Goal: Information Seeking & Learning: Learn about a topic

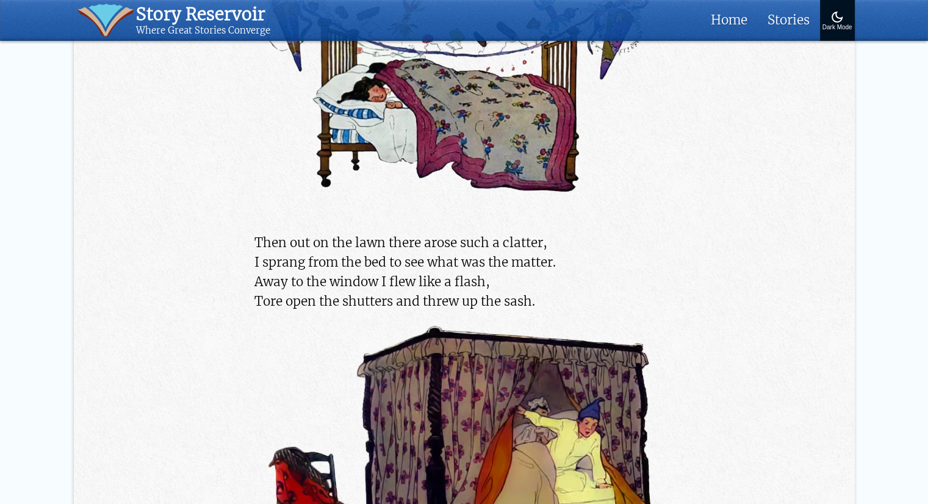
scroll to position [1220, 0]
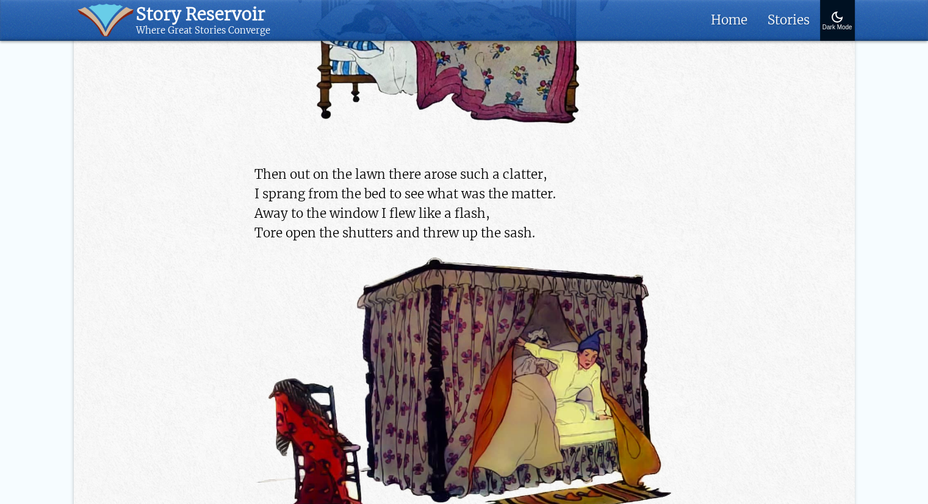
click at [418, 210] on p "Then out on the lawn there arose such a clatter, I sprang from the bed to see w…" at bounding box center [463, 204] width 418 height 79
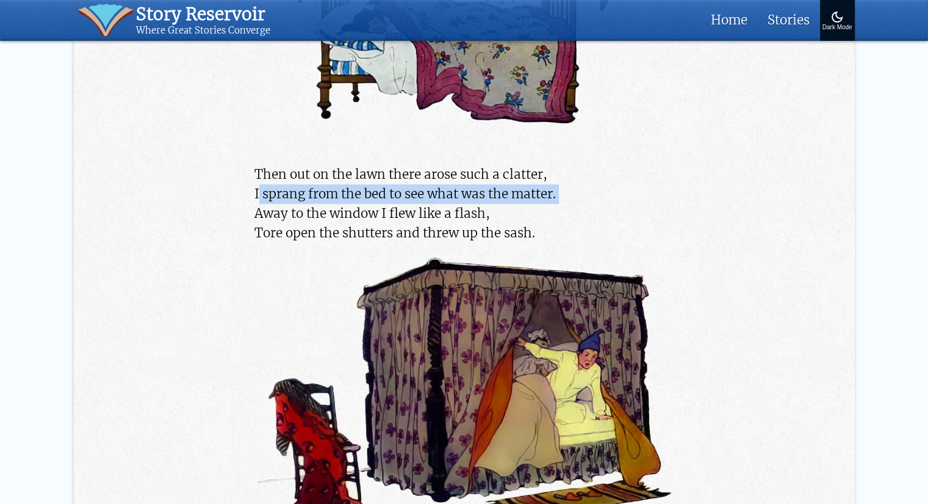
click at [418, 210] on p "Then out on the lawn there arose such a clatter, I sprang from the bed to see w…" at bounding box center [463, 204] width 418 height 79
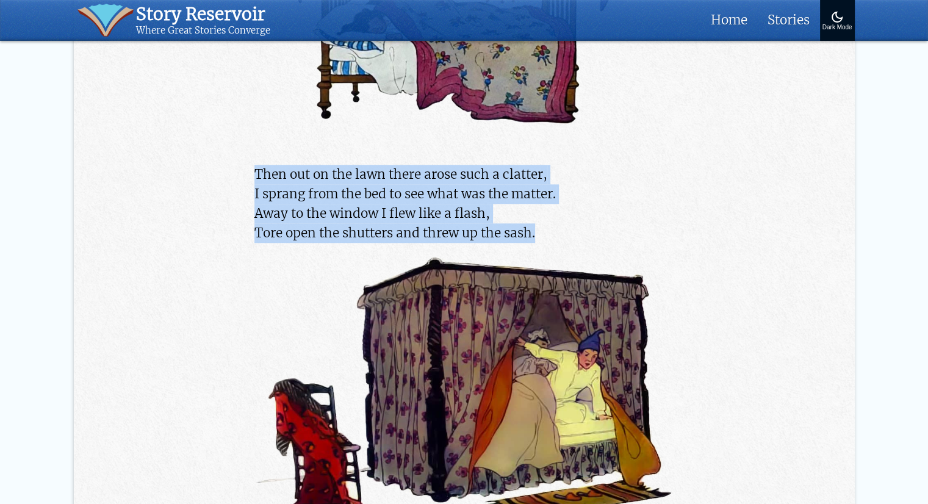
drag, startPoint x: 248, startPoint y: 174, endPoint x: 568, endPoint y: 253, distance: 329.9
copy p "Then out on the lawn there arose such a clatter, I sprang from the bed to see w…"
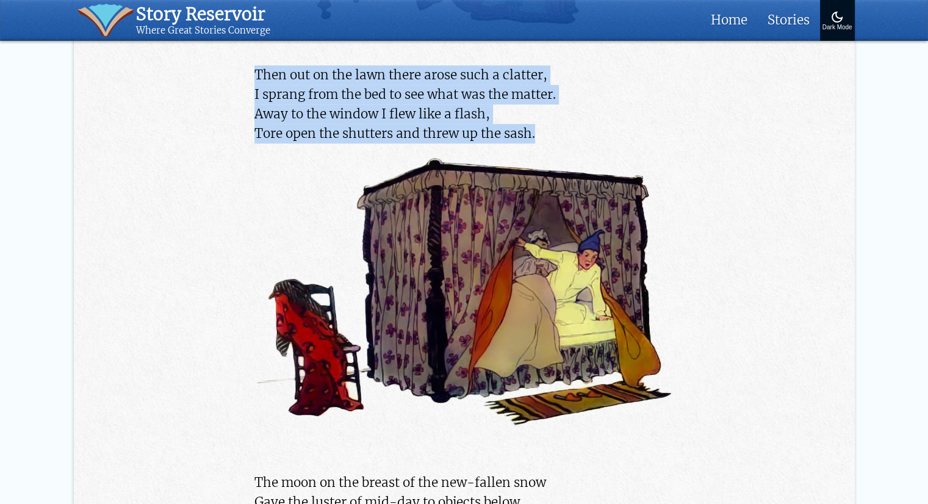
scroll to position [1281, 0]
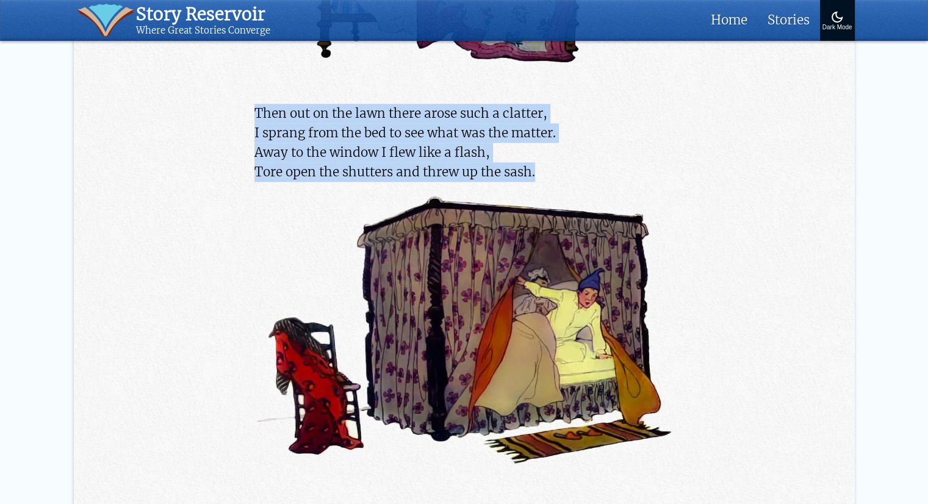
click at [534, 117] on p "Then out on the lawn there arose such a clatter, I sprang from the bed to see w…" at bounding box center [463, 143] width 418 height 79
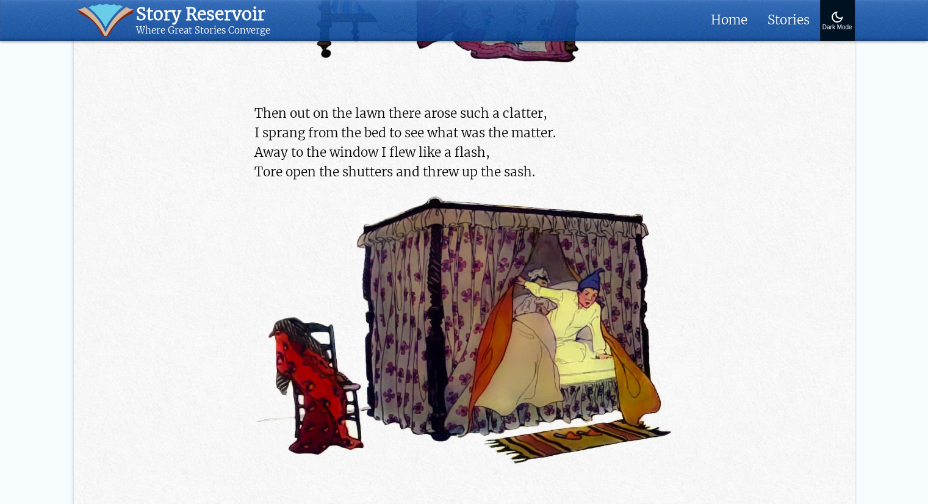
click at [534, 117] on p "Then out on the lawn there arose such a clatter, I sprang from the bed to see w…" at bounding box center [463, 143] width 418 height 79
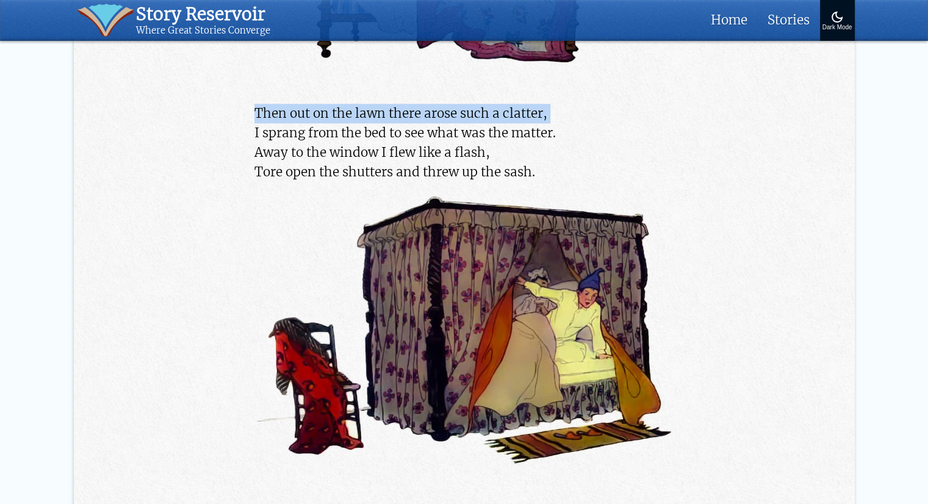
click at [534, 118] on p "Then out on the lawn there arose such a clatter, I sprang from the bed to see w…" at bounding box center [463, 143] width 418 height 79
copy p "Then out on the lawn there arose such a clatter,"
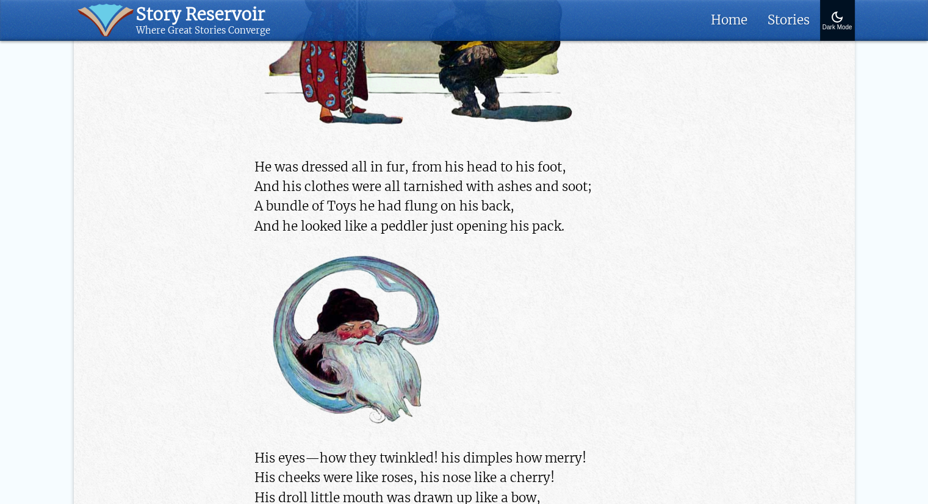
scroll to position [3050, 0]
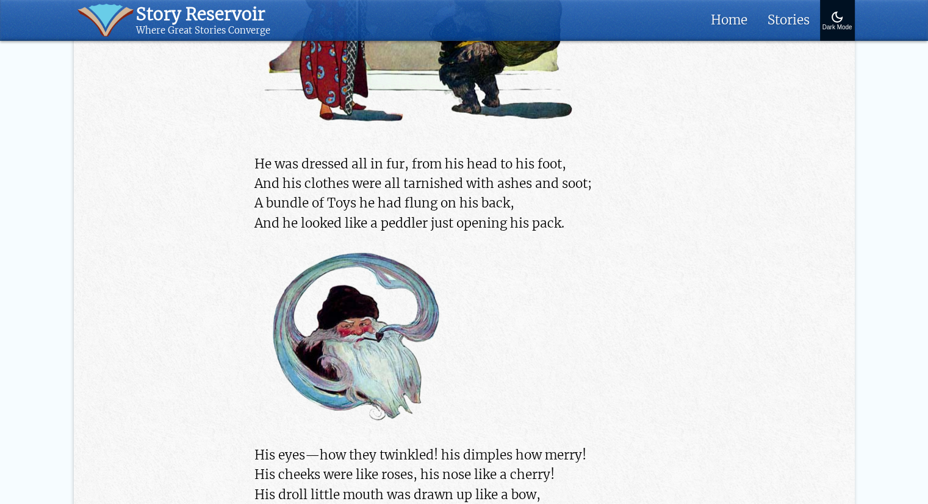
drag, startPoint x: 256, startPoint y: 178, endPoint x: 578, endPoint y: 243, distance: 329.1
click at [578, 233] on p "He was dressed all in fur, from his head to his foot, And his clothes were all …" at bounding box center [463, 193] width 418 height 79
click at [600, 197] on p "He was dressed all in fur, from his head to his foot, And his clothes were all …" at bounding box center [463, 193] width 418 height 79
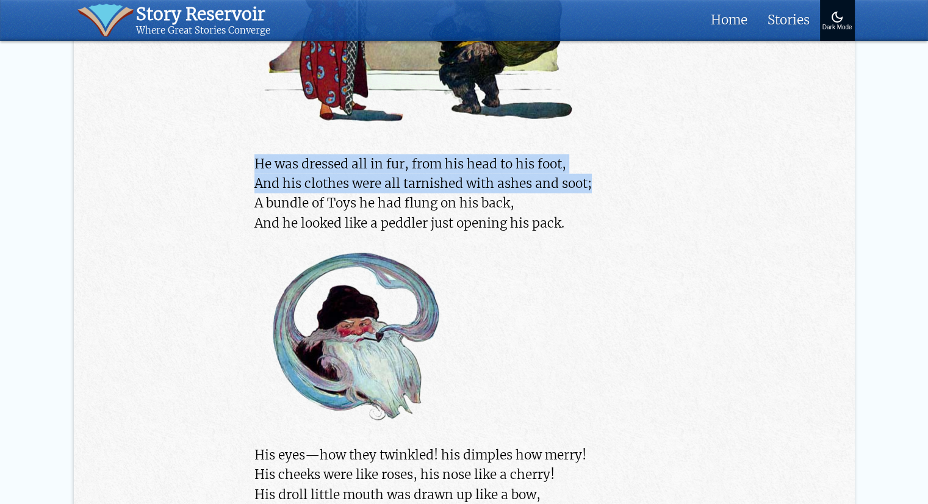
drag, startPoint x: 248, startPoint y: 177, endPoint x: 583, endPoint y: 213, distance: 337.4
copy p "He was dressed all in fur, from his head to his foot, And his clothes were all …"
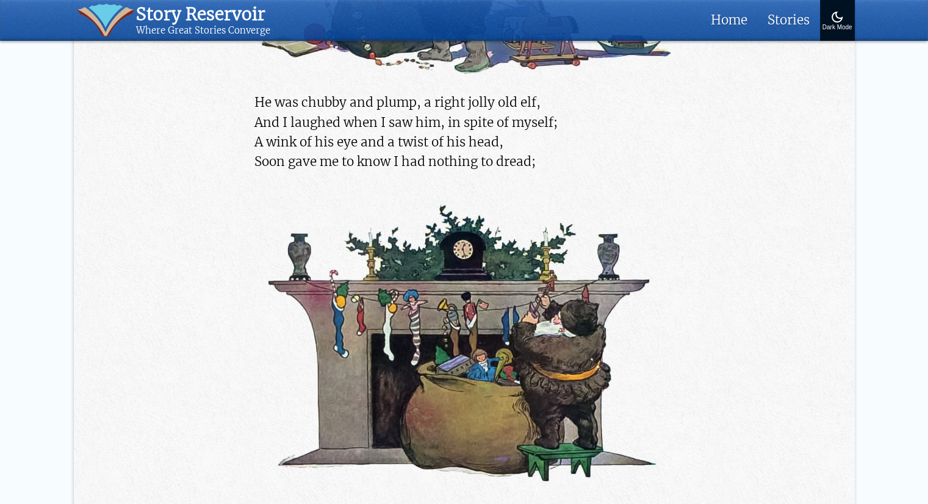
scroll to position [3843, 0]
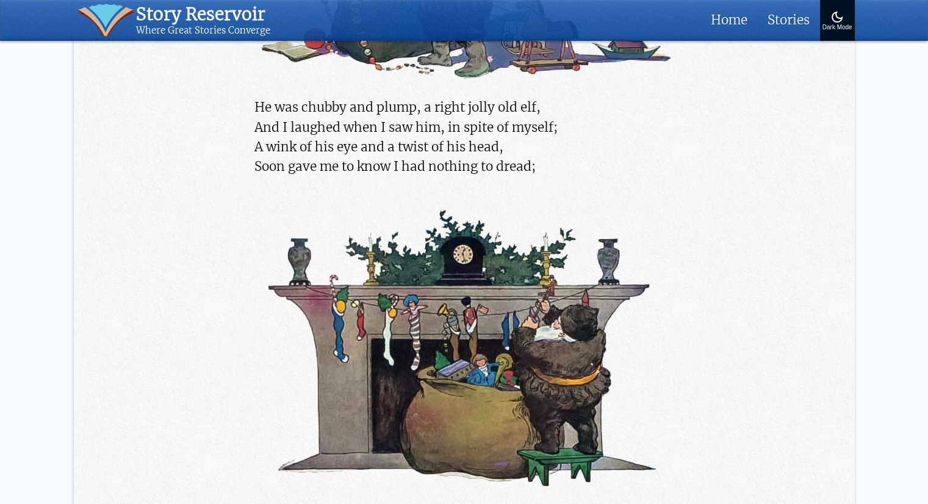
click at [278, 149] on p "He was chubby and plump, a right jolly old elf, And I laughed when I saw him, i…" at bounding box center [463, 137] width 418 height 79
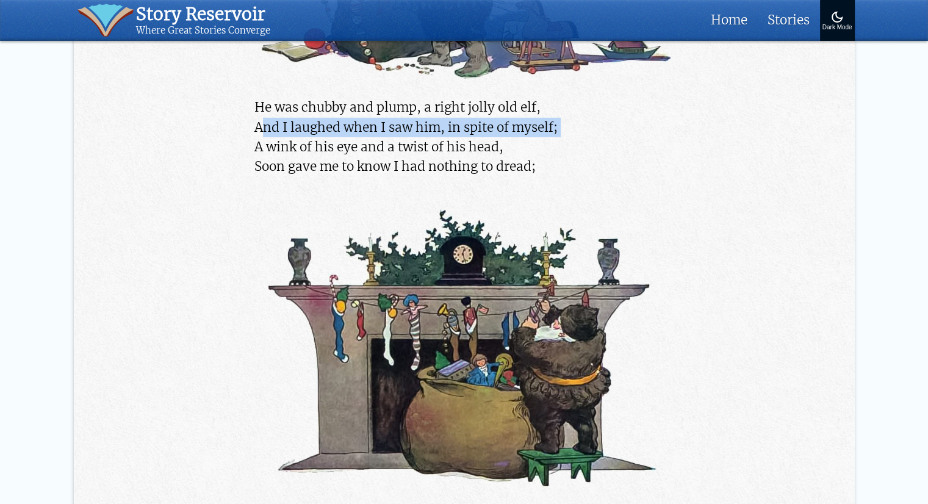
click at [278, 149] on p "He was chubby and plump, a right jolly old elf, And I laughed when I saw him, i…" at bounding box center [463, 137] width 418 height 79
copy p "And I laughed when I saw him, in spite of myself;"
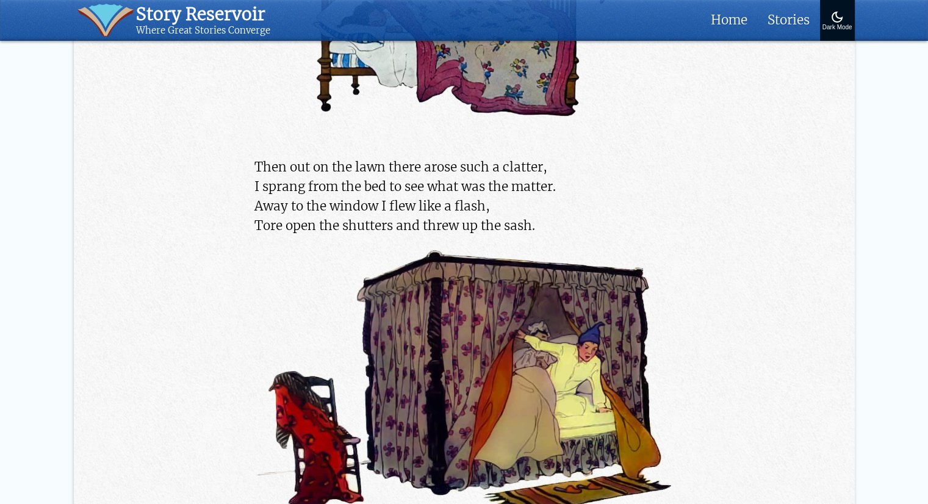
scroll to position [1220, 0]
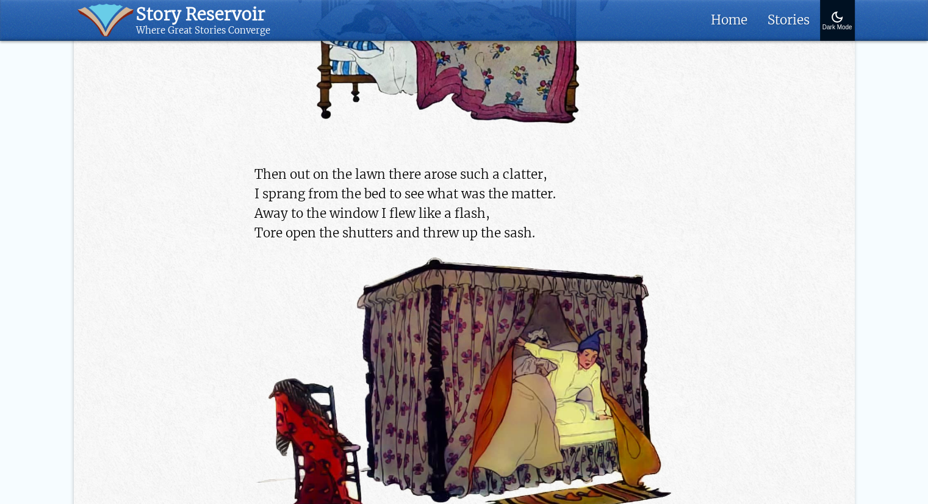
drag, startPoint x: 249, startPoint y: 236, endPoint x: 546, endPoint y: 241, distance: 296.5
drag, startPoint x: 254, startPoint y: 216, endPoint x: 573, endPoint y: 235, distance: 319.0
click at [573, 235] on p "Then out on the lawn there arose such a clatter, I sprang from the bed to see w…" at bounding box center [463, 204] width 418 height 79
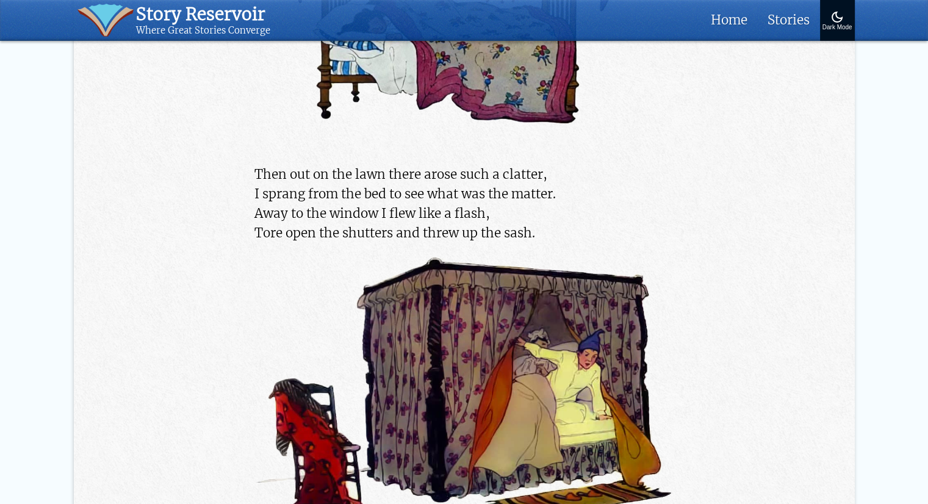
copy p "Away to the window I flew like a flash, Tore open the shutters and threw up the…"
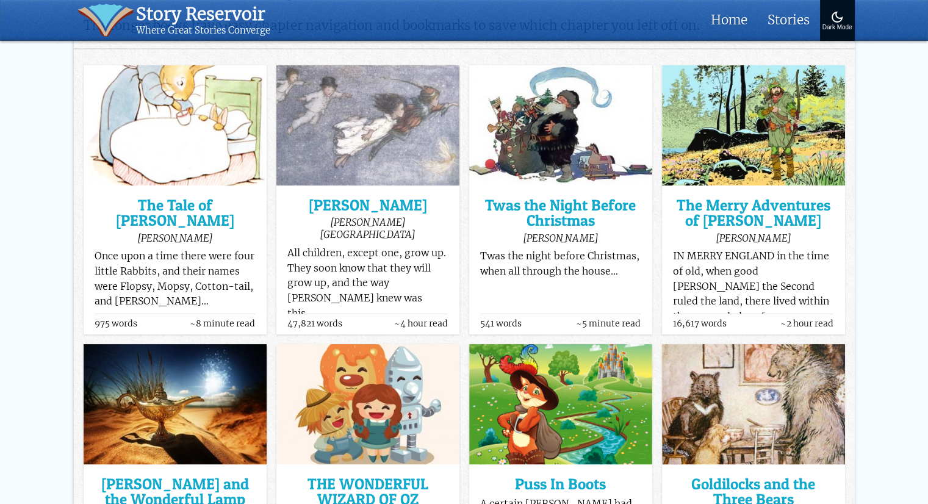
scroll to position [64, 0]
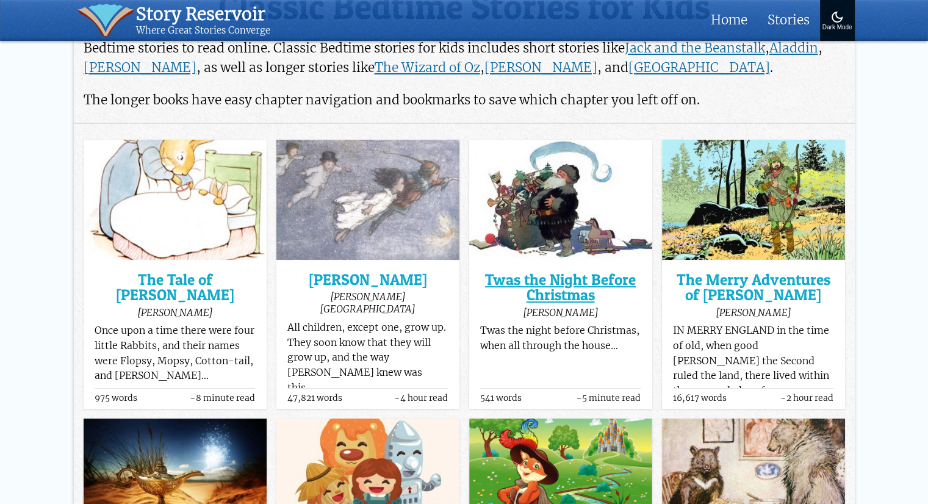
click at [564, 281] on h3 "Twas the Night Before Christmas" at bounding box center [560, 287] width 160 height 31
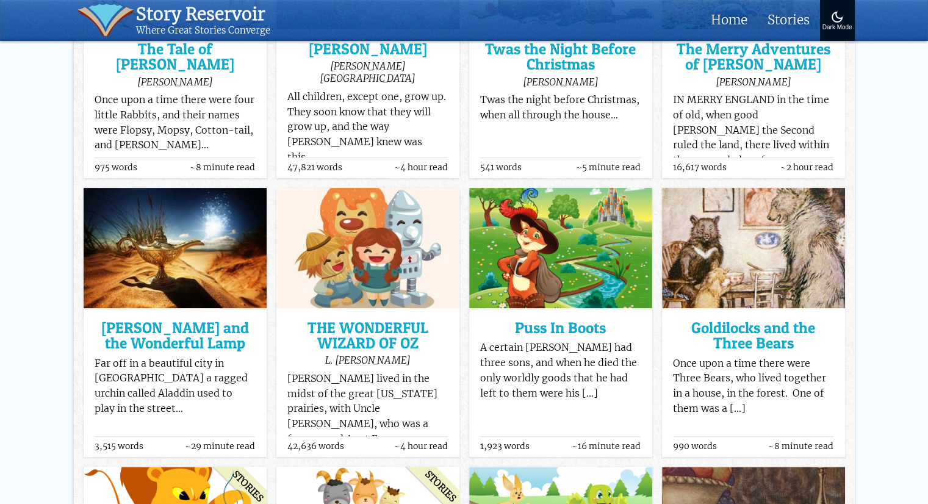
scroll to position [308, 0]
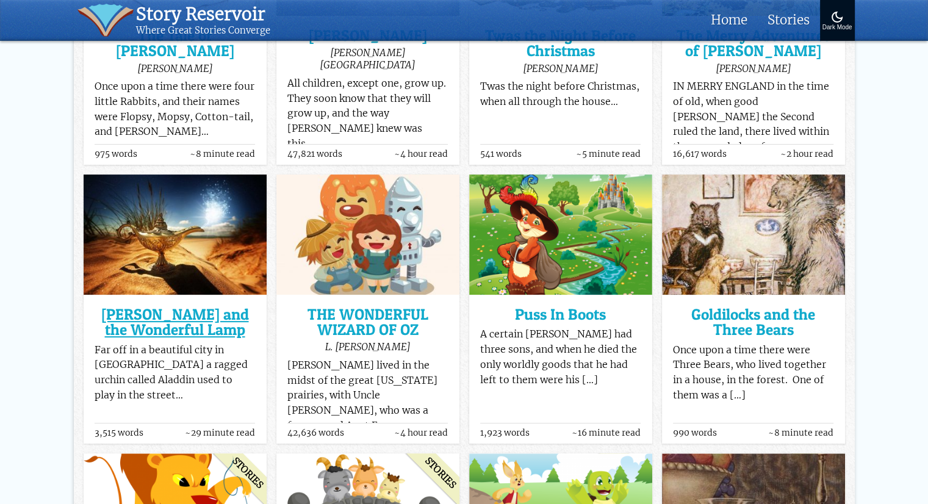
click at [189, 320] on h3 "Aladdin and the Wonderful Lamp" at bounding box center [175, 322] width 160 height 31
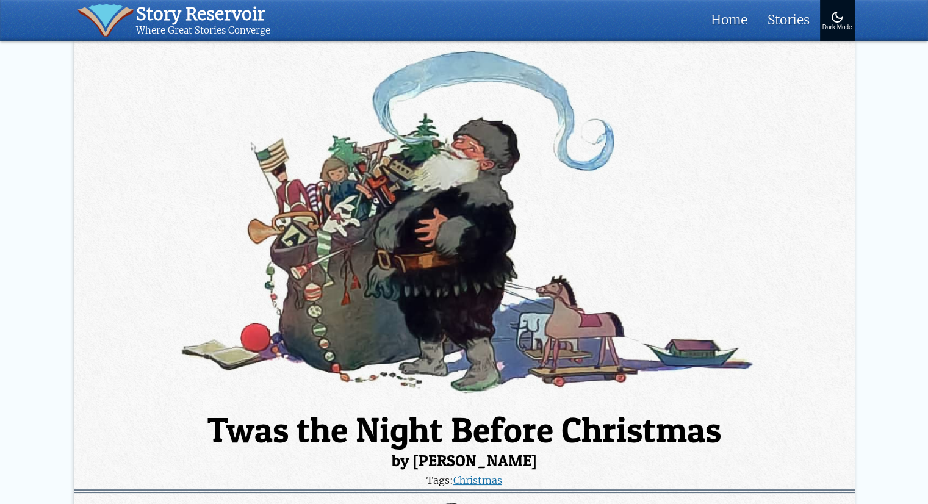
scroll to position [2980, 0]
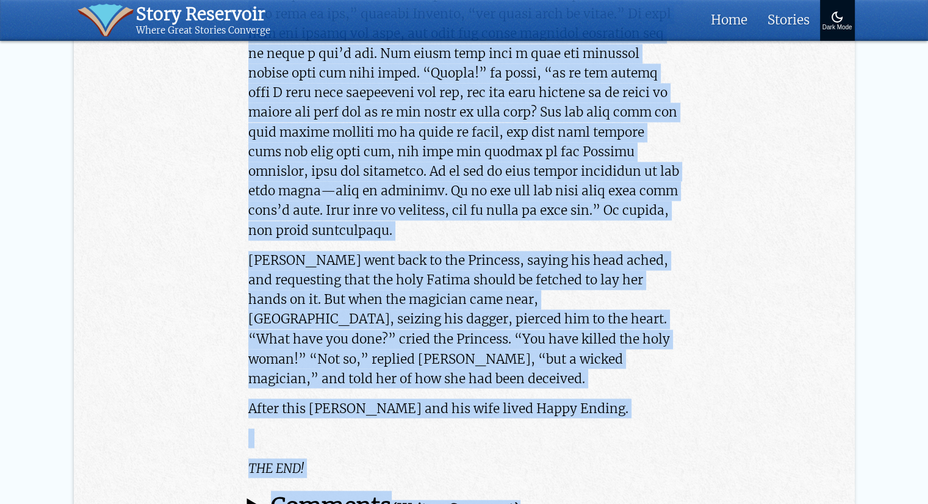
scroll to position [6645, 0]
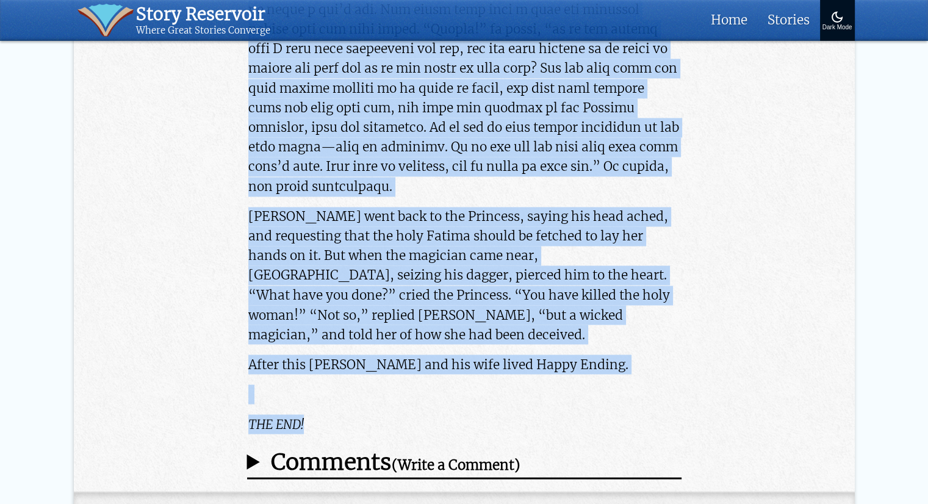
drag, startPoint x: 209, startPoint y: 130, endPoint x: 404, endPoint y: 309, distance: 265.1
copy article "Aladdin and the Wonderful Lamp Kyle public library-summer day Far off in a beau…"
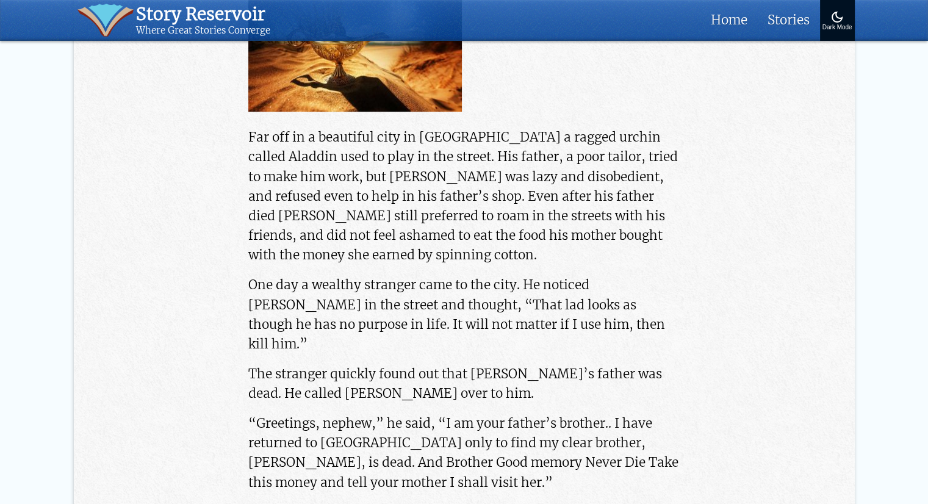
scroll to position [549, 0]
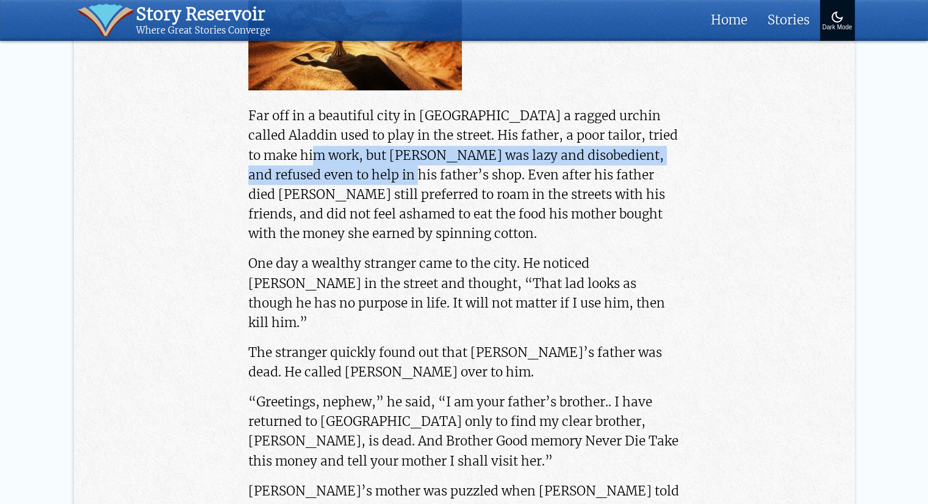
drag, startPoint x: 273, startPoint y: 147, endPoint x: 332, endPoint y: 181, distance: 68.3
click at [332, 181] on p "Far off in a beautiful city in China a ragged urchin called Aladdin used to pla…" at bounding box center [463, 175] width 431 height 138
copy p "Aladdin was lazy and disobedient, and refused even to help in his father’s shop."
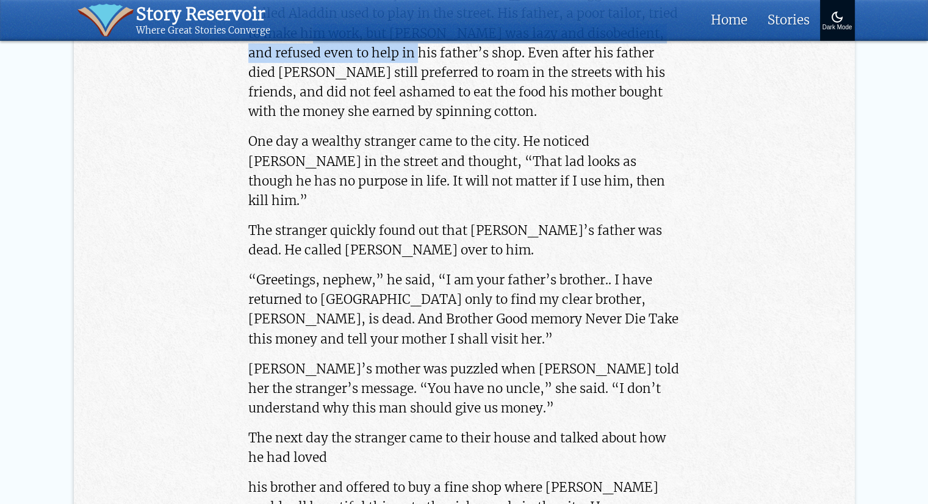
scroll to position [610, 0]
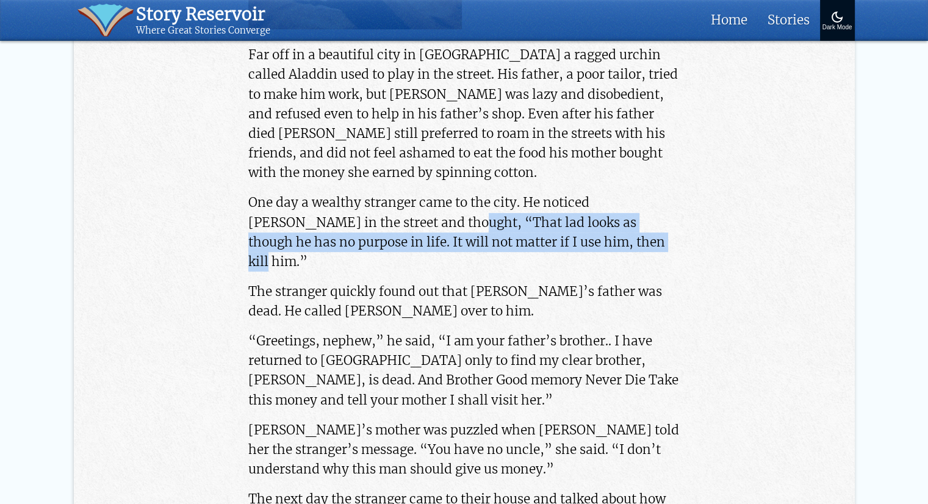
drag, startPoint x: 372, startPoint y: 215, endPoint x: 554, endPoint y: 237, distance: 183.1
click at [554, 237] on p "One day a wealthy stranger came to the city. He noticed Aladdin in the street a…" at bounding box center [463, 232] width 431 height 79
copy p "“That lad looks as though he has no purpose in life. It will not matter if I us…"
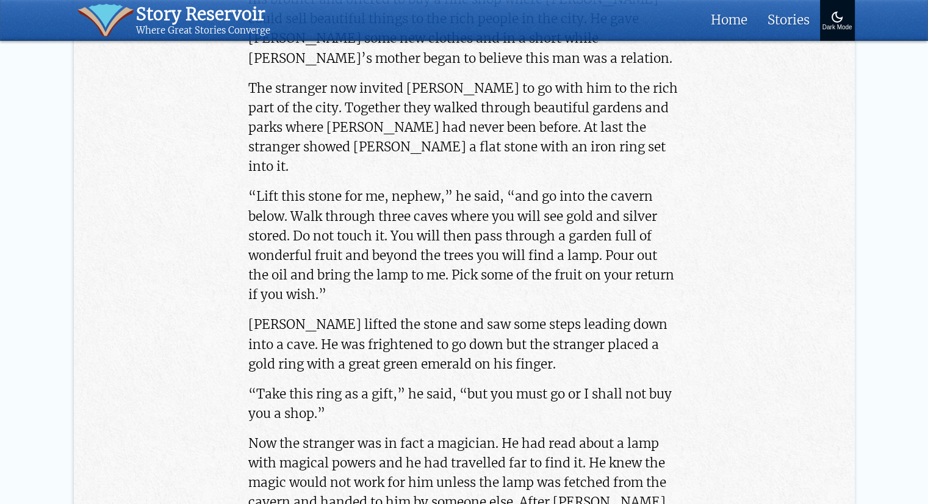
scroll to position [1159, 0]
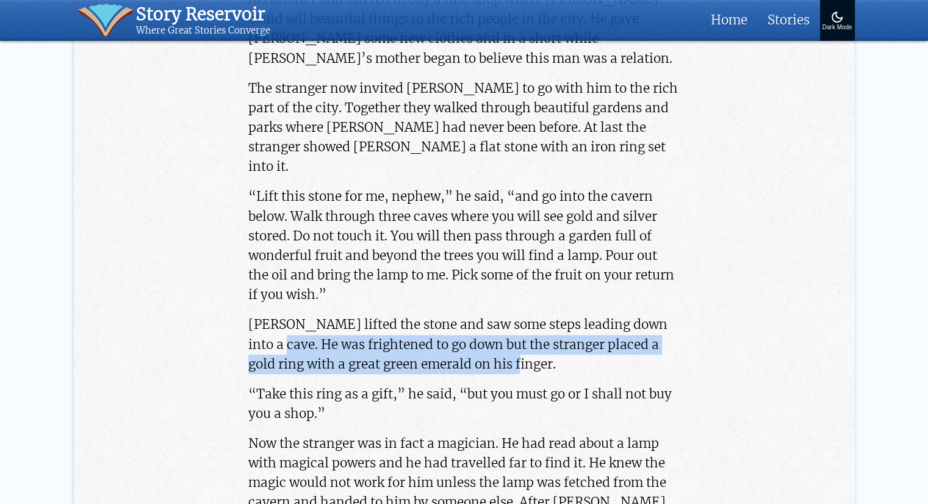
drag, startPoint x: 245, startPoint y: 306, endPoint x: 530, endPoint y: 331, distance: 286.6
copy p "He was frightened to go down but the stranger placed a gold ring with a great g…"
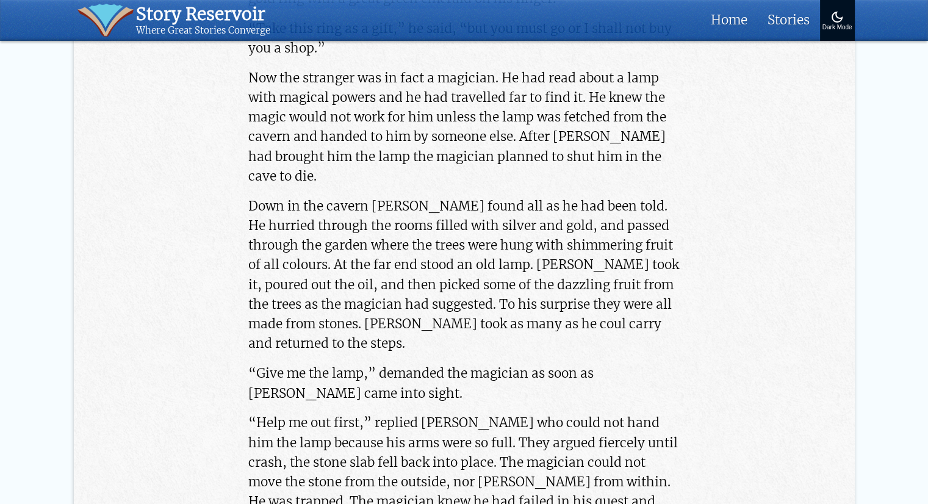
scroll to position [1525, 0]
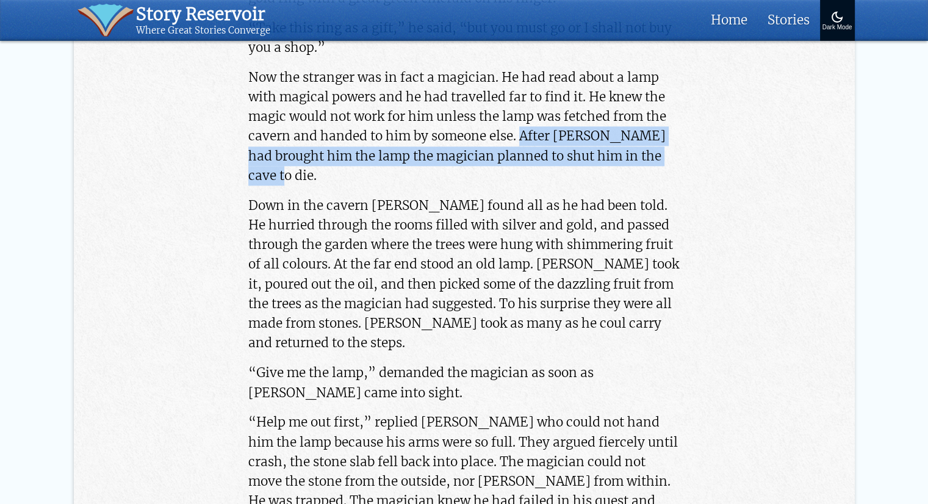
drag, startPoint x: 520, startPoint y: 92, endPoint x: 539, endPoint y: 135, distance: 46.9
click at [539, 135] on p "Now the stranger was in fact a magician. He had read about a lamp with magical …" at bounding box center [463, 127] width 431 height 118
copy p "After Aladdin had brought him the lamp the magician planned to shut him in the …"
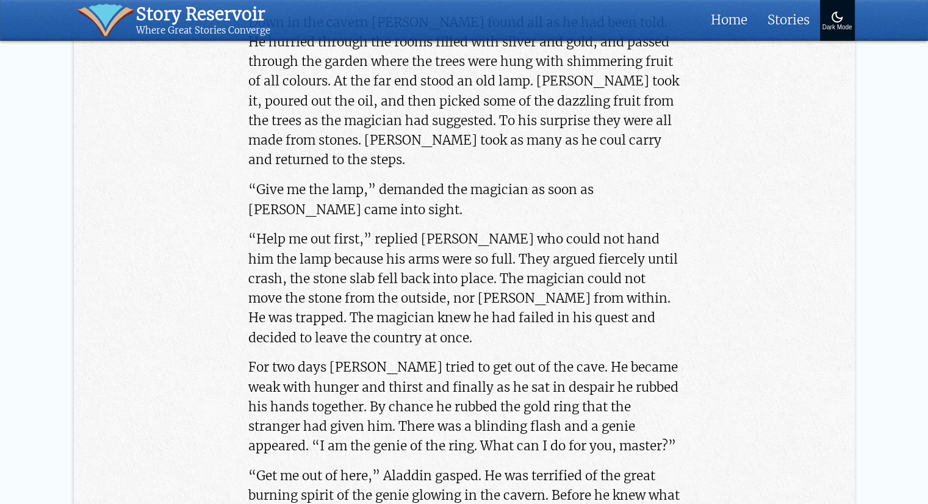
scroll to position [1769, 0]
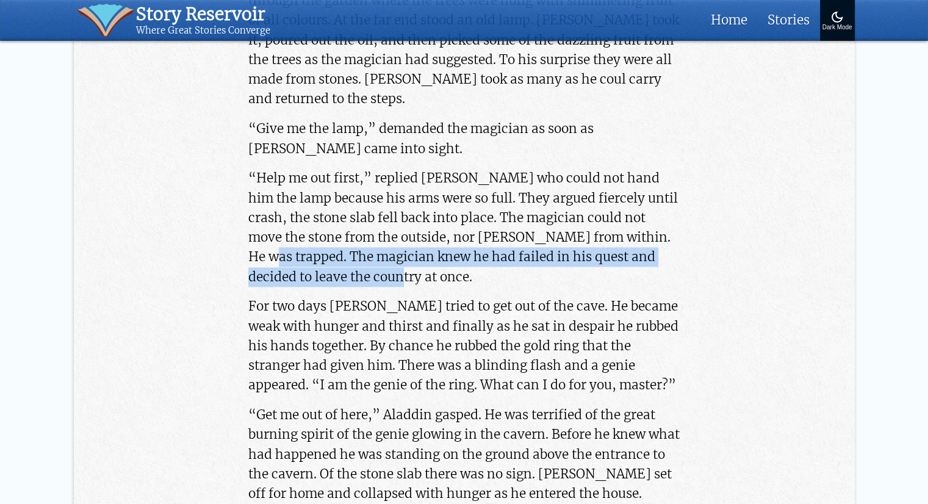
drag, startPoint x: 653, startPoint y: 195, endPoint x: 669, endPoint y: 232, distance: 41.0
click at [669, 232] on p "“Help me out first,” replied Aladdin who could not hand him the lamp because hi…" at bounding box center [463, 227] width 431 height 118
copy p "The magician knew he had failed in his quest and decided to leave the country a…"
drag, startPoint x: 555, startPoint y: 193, endPoint x: 584, endPoint y: 232, distance: 48.4
click at [584, 232] on p "“Help me out first,” replied Aladdin who could not hand him the lamp because hi…" at bounding box center [463, 227] width 431 height 118
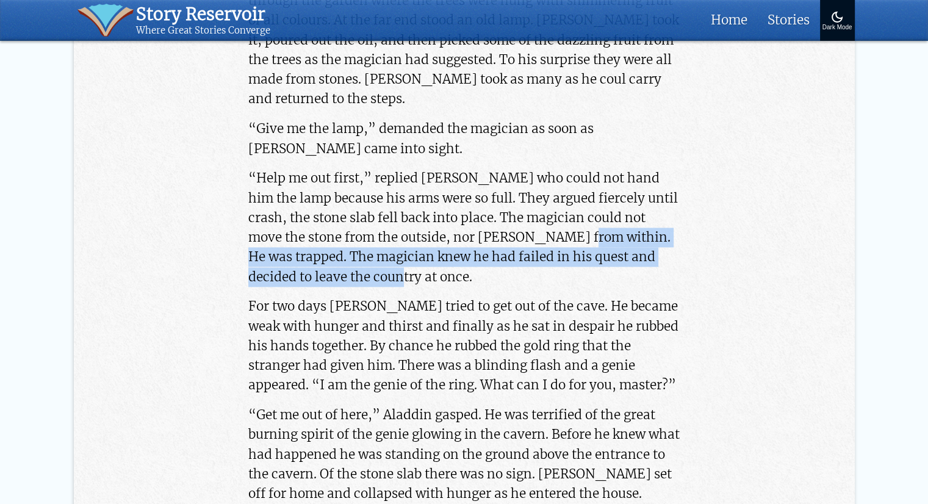
copy p "He was trapped. The magician knew he had failed in his quest and decided to lea…"
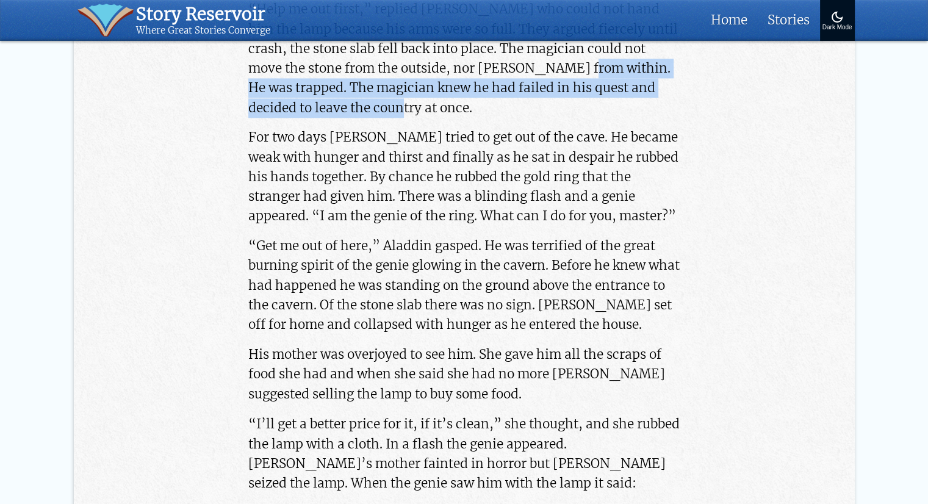
scroll to position [1952, 0]
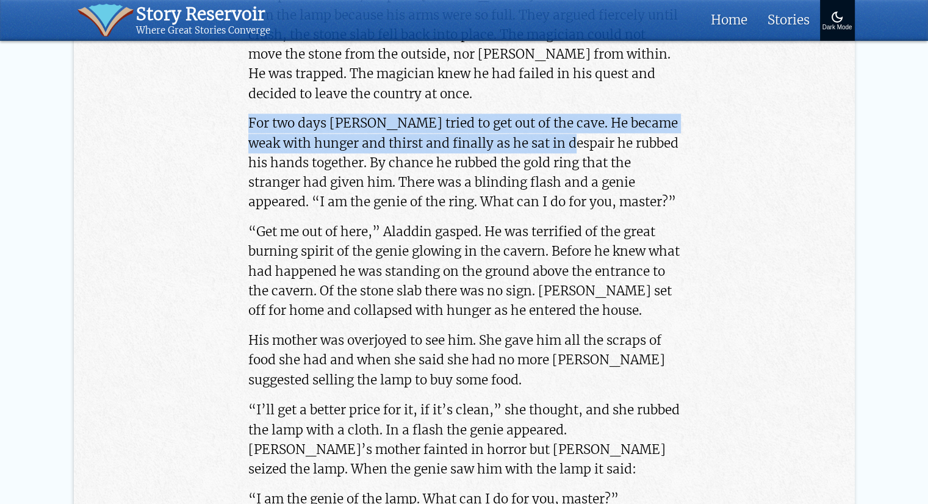
drag, startPoint x: 242, startPoint y: 71, endPoint x: 578, endPoint y: 99, distance: 337.9
copy p "For two days Aladdin tried to get out of the cave. He became weak with hunger a…"
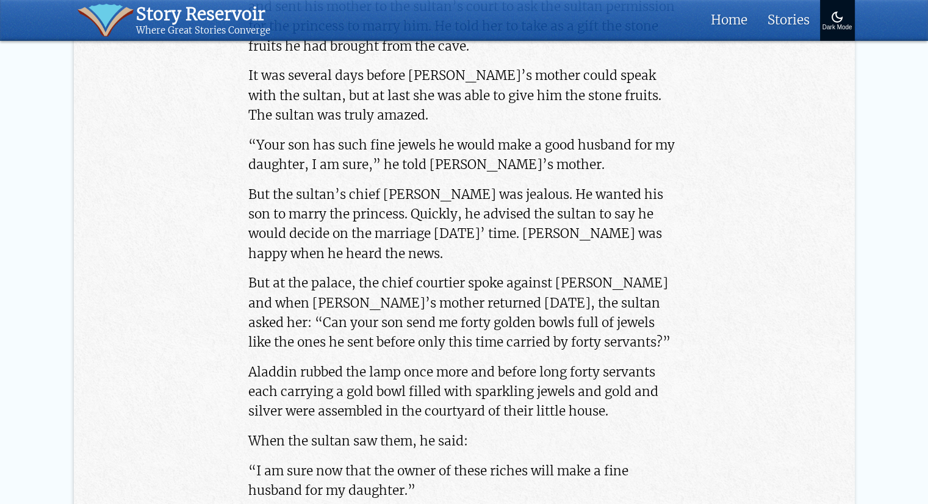
scroll to position [2684, 0]
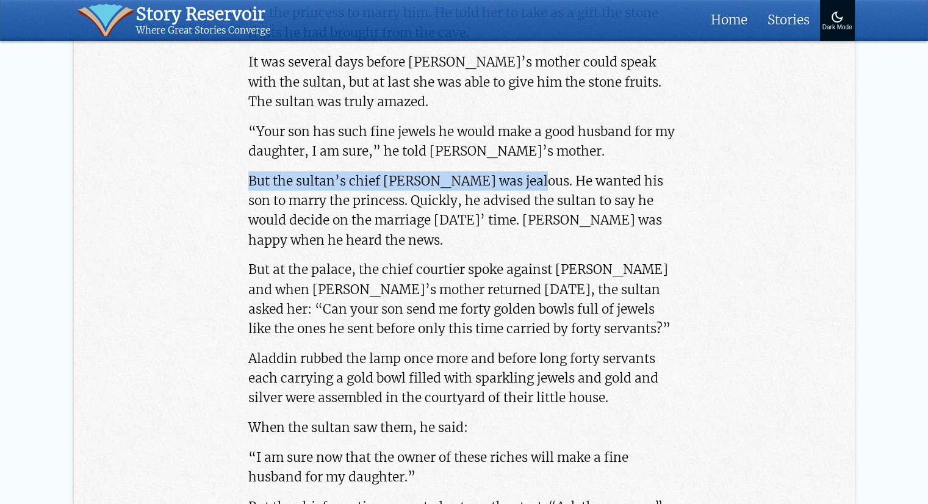
drag, startPoint x: 244, startPoint y: 121, endPoint x: 513, endPoint y: 131, distance: 269.2
copy p "But the sultan’s chief courtier was jealous."
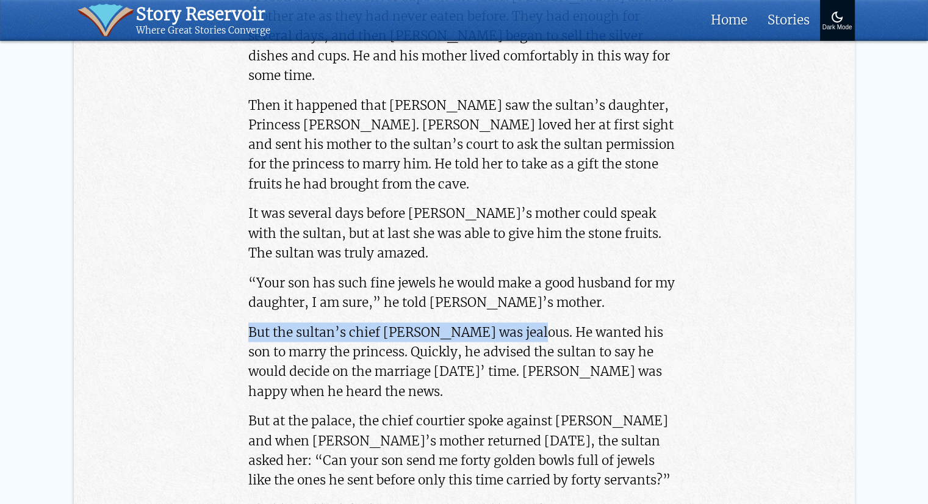
scroll to position [2562, 0]
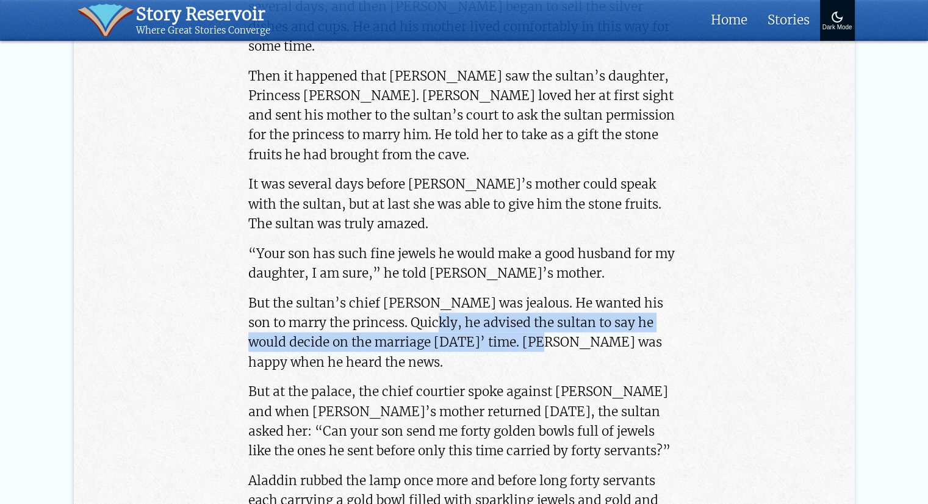
drag, startPoint x: 427, startPoint y: 264, endPoint x: 532, endPoint y: 287, distance: 107.3
click at [532, 293] on p "But the sultan’s chief courtier was jealous. He wanted his son to marry the pri…" at bounding box center [463, 332] width 431 height 79
copy p "he advised the sultan to say he would decide on the marriage in three months’ t…"
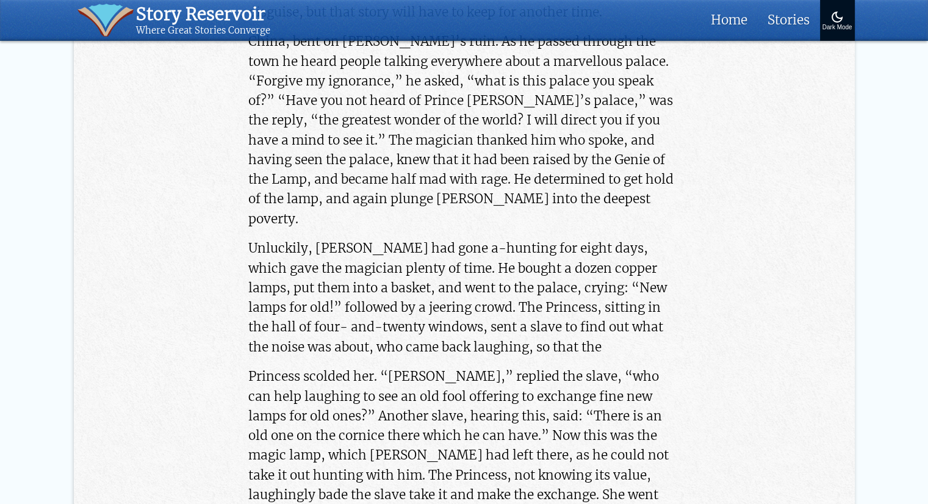
scroll to position [3477, 0]
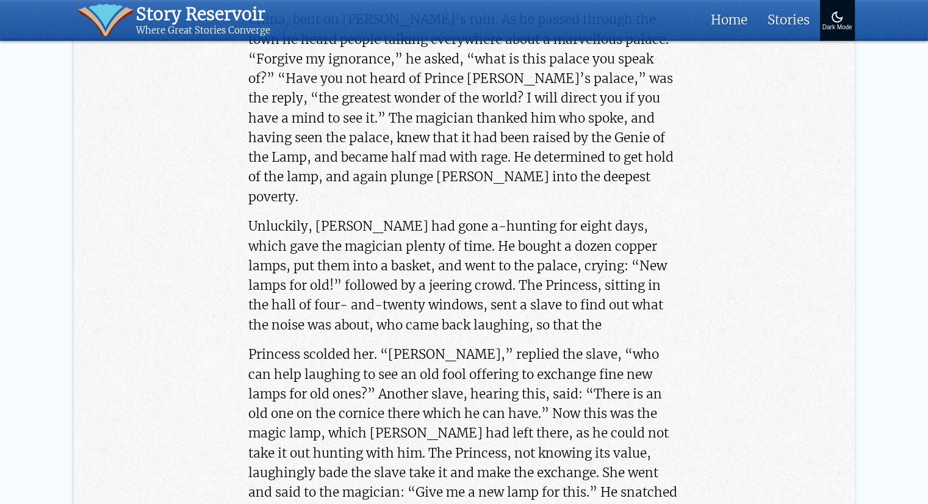
click at [427, 99] on p "China, bent on Aladdin’s ruin. As he passed through the town he heard people ta…" at bounding box center [463, 108] width 431 height 196
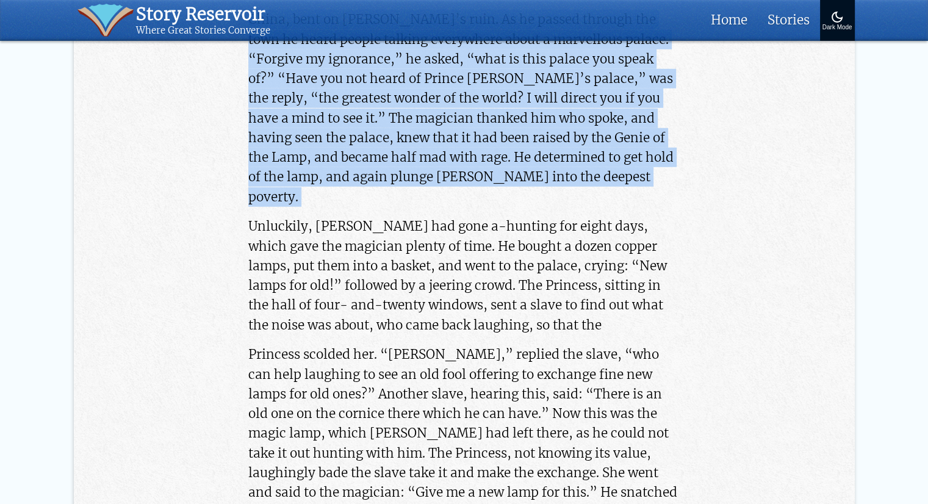
click at [427, 99] on p "China, bent on Aladdin’s ruin. As he passed through the town he heard people ta…" at bounding box center [463, 108] width 431 height 196
click at [420, 95] on p "China, bent on Aladdin’s ruin. As he passed through the town he heard people ta…" at bounding box center [463, 108] width 431 height 196
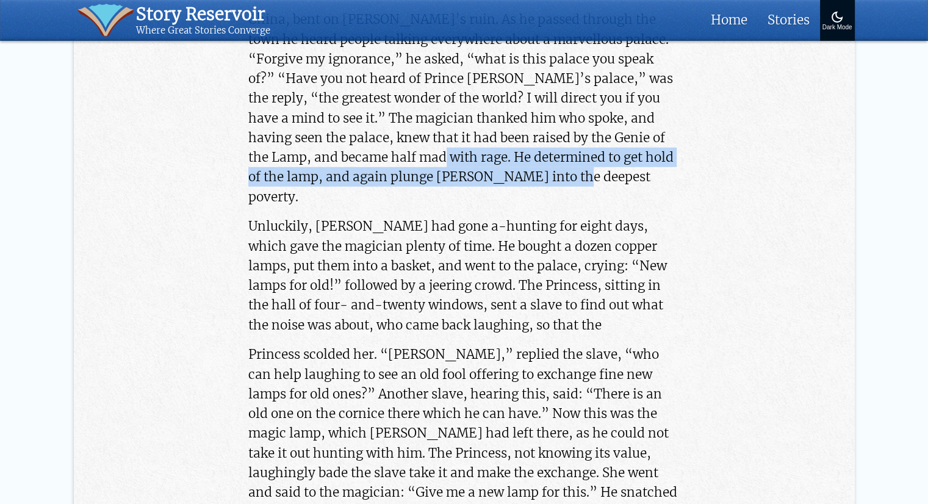
drag, startPoint x: 420, startPoint y: 93, endPoint x: 578, endPoint y: 127, distance: 162.1
click at [578, 127] on p "China, bent on Aladdin’s ruin. As he passed through the town he heard people ta…" at bounding box center [463, 108] width 431 height 196
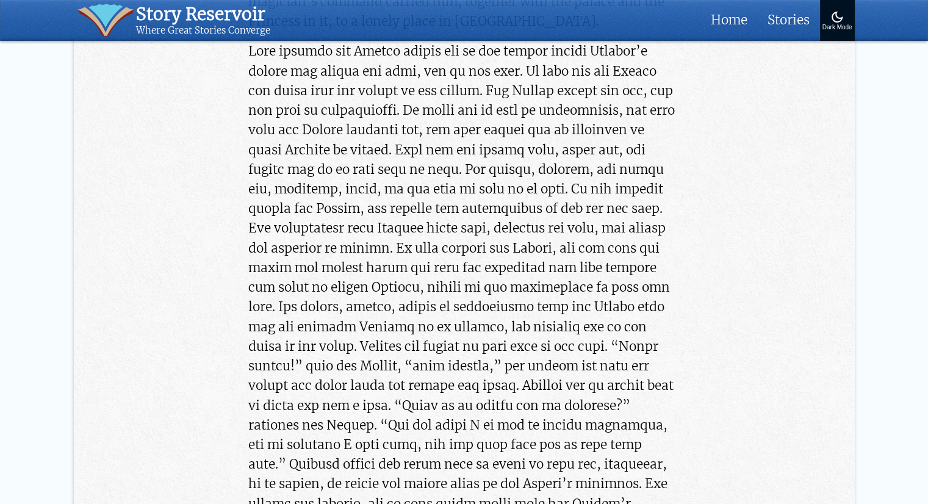
scroll to position [4087, 0]
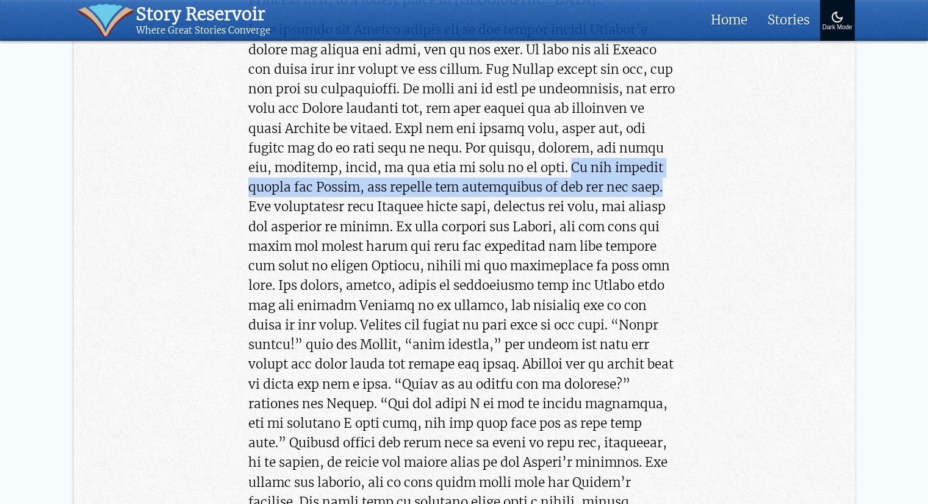
drag, startPoint x: 622, startPoint y: 88, endPoint x: 281, endPoint y: 124, distance: 342.8
click at [281, 124] on p at bounding box center [463, 364] width 431 height 688
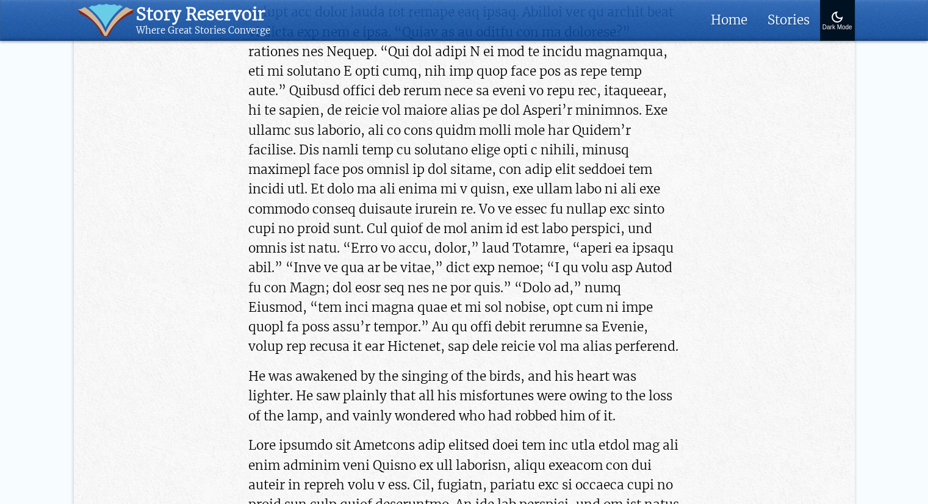
scroll to position [4453, 0]
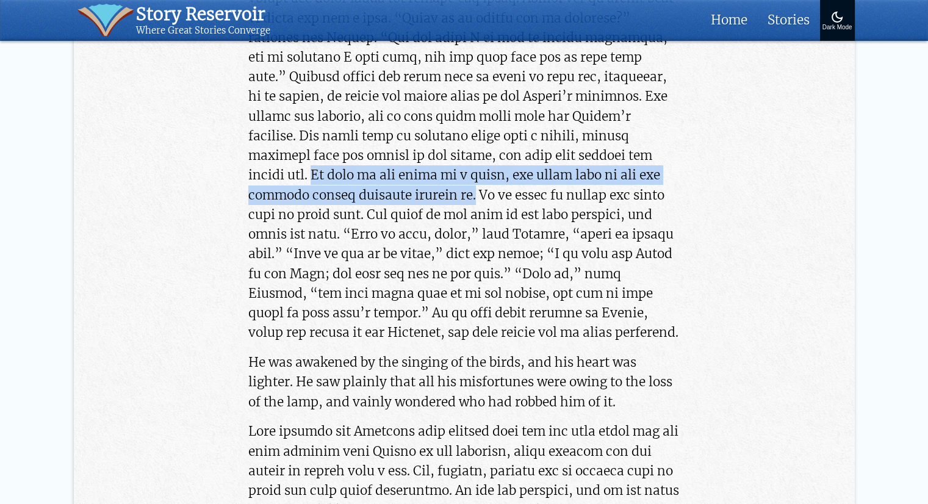
drag, startPoint x: 398, startPoint y: 91, endPoint x: 565, endPoint y: 113, distance: 168.5
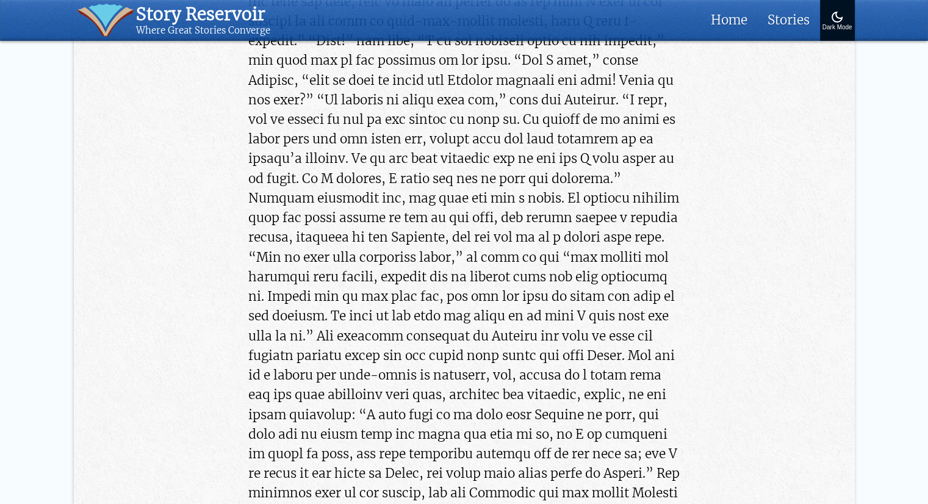
scroll to position [5063, 0]
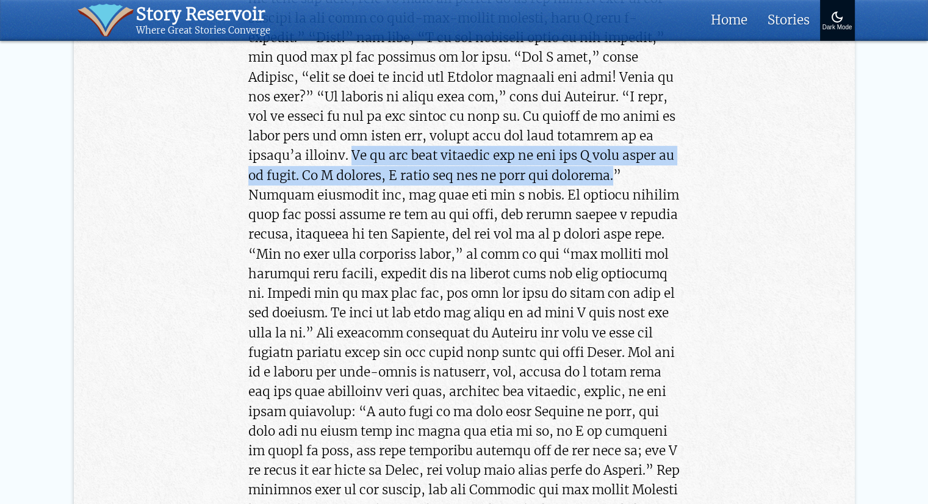
drag, startPoint x: 472, startPoint y: 87, endPoint x: 302, endPoint y: 142, distance: 178.8
click at [302, 142] on p at bounding box center [463, 244] width 431 height 865
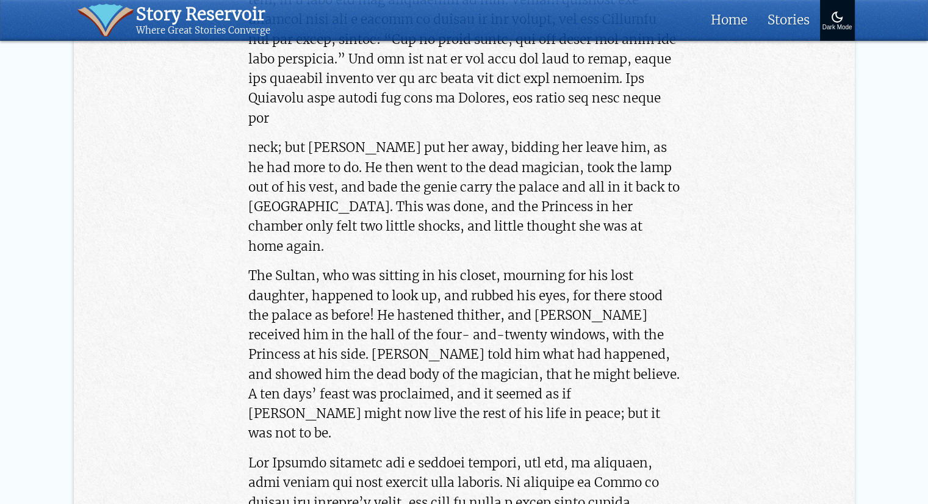
scroll to position [5551, 0]
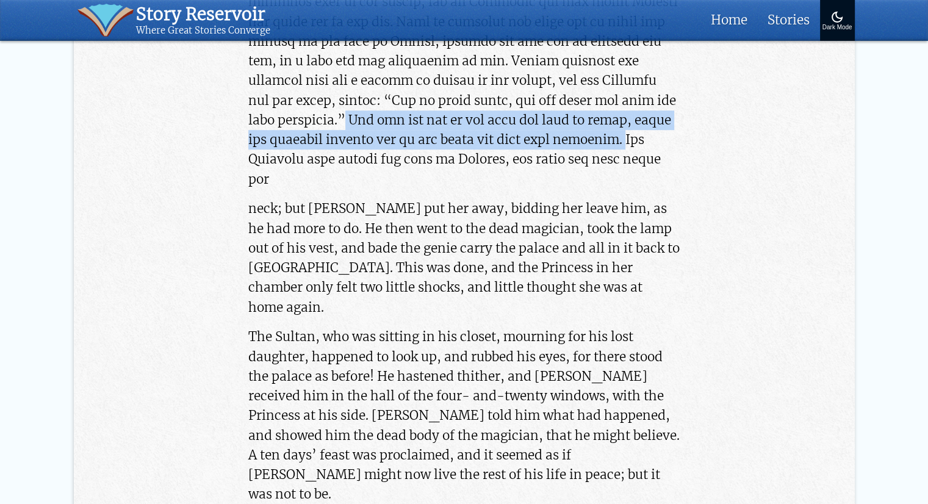
drag, startPoint x: 515, startPoint y: 57, endPoint x: 329, endPoint y: 107, distance: 192.2
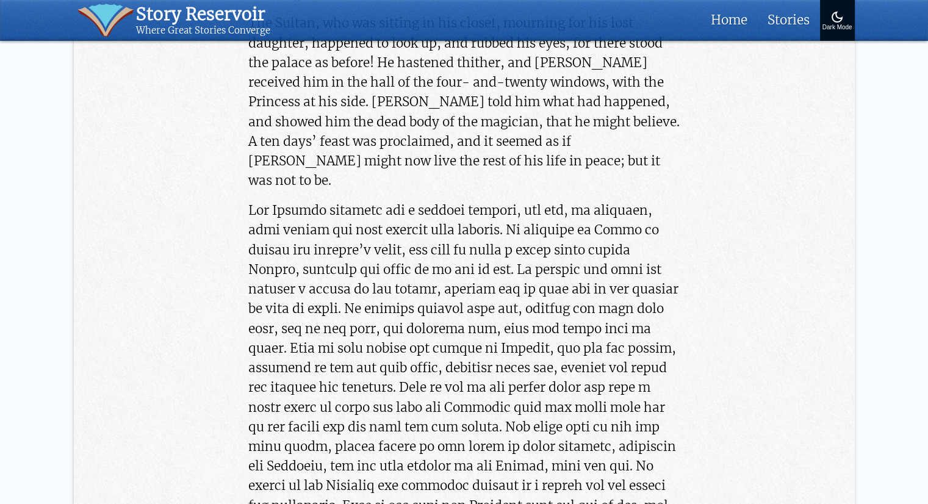
scroll to position [5917, 0]
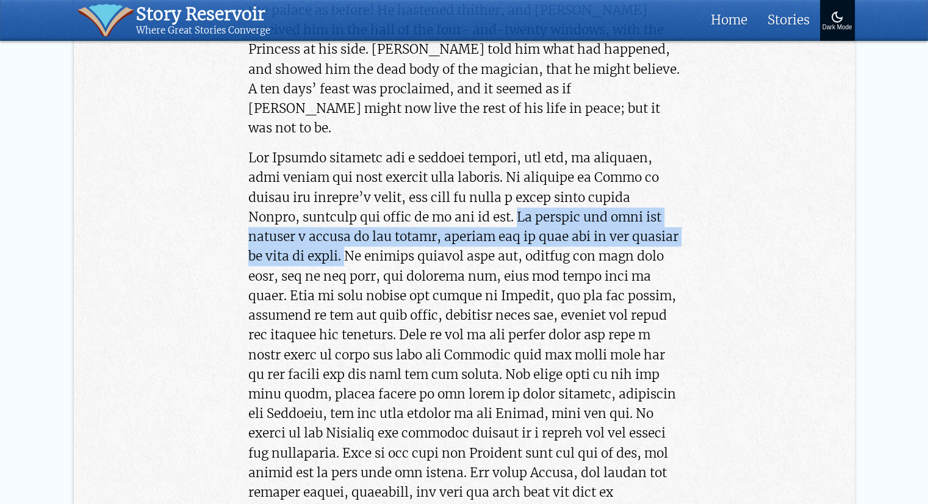
drag, startPoint x: 526, startPoint y: 120, endPoint x: 355, endPoint y: 152, distance: 173.7
click at [355, 152] on p at bounding box center [463, 374] width 431 height 452
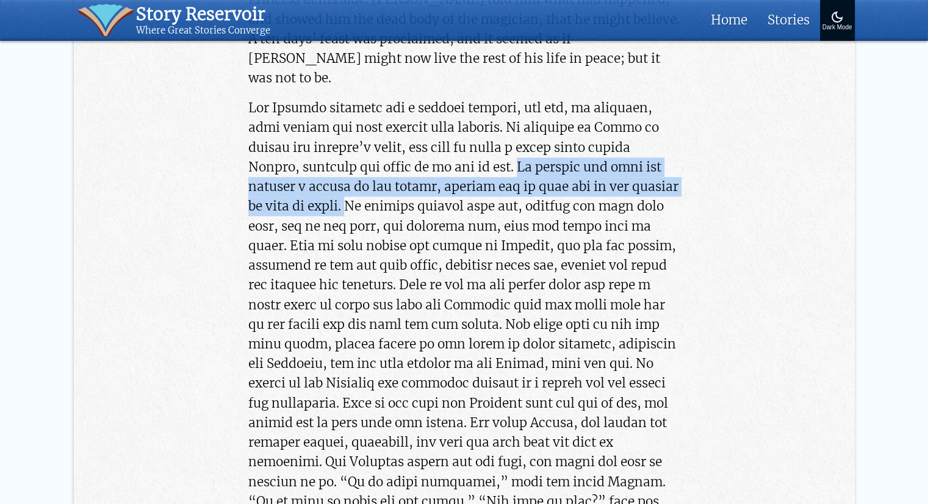
scroll to position [5978, 0]
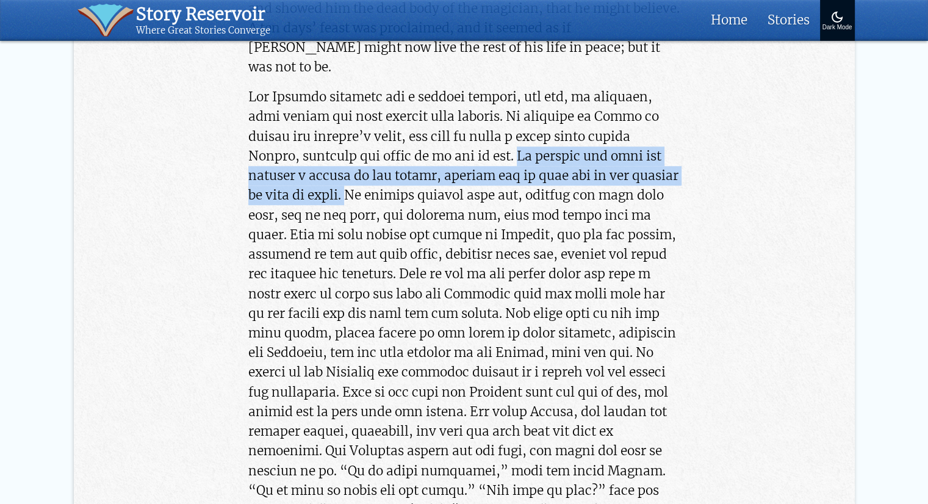
click at [353, 98] on p at bounding box center [463, 313] width 431 height 452
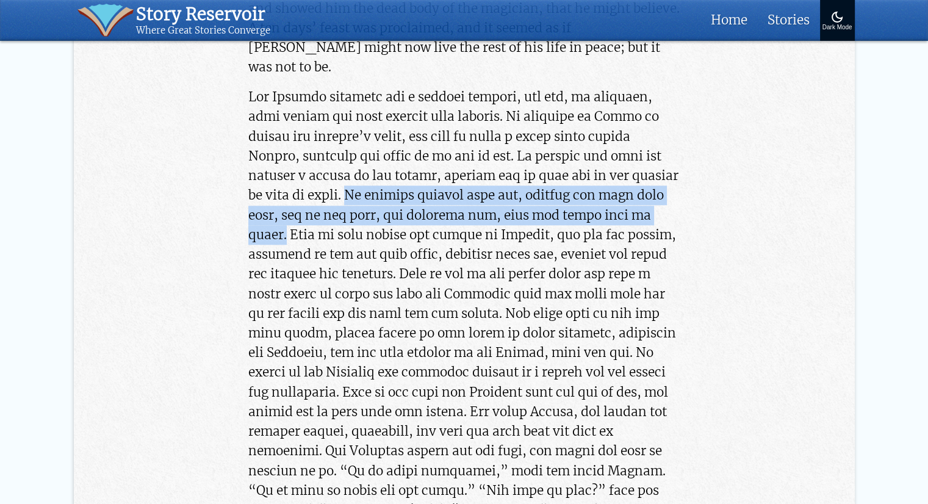
drag, startPoint x: 354, startPoint y: 98, endPoint x: 693, endPoint y: 124, distance: 340.2
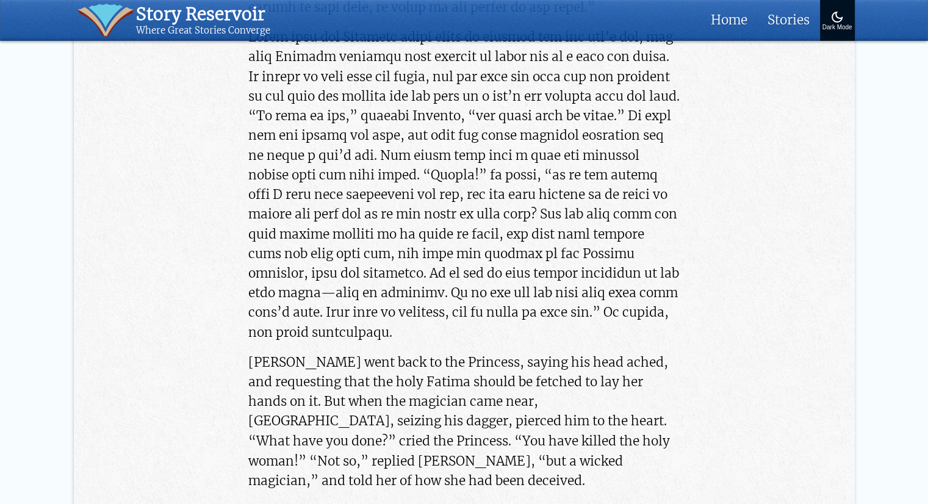
scroll to position [6527, 0]
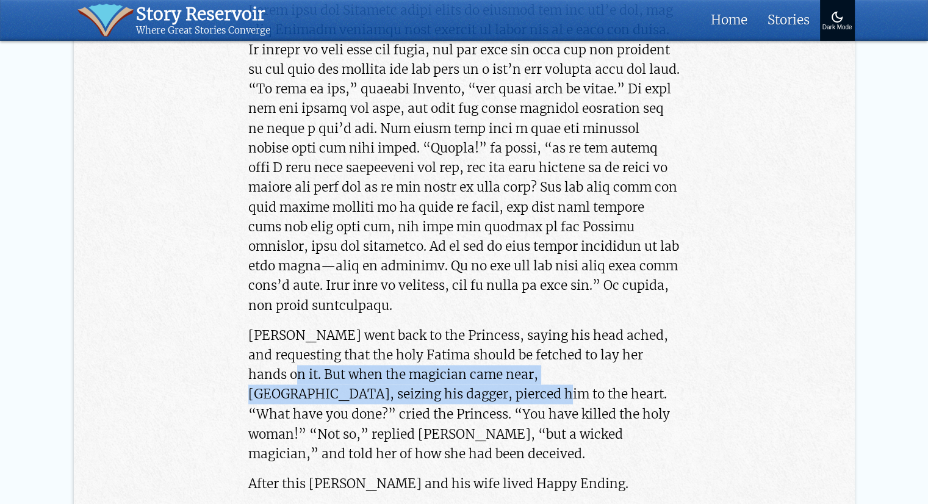
drag, startPoint x: 263, startPoint y: 273, endPoint x: 401, endPoint y: 303, distance: 141.2
click at [401, 326] on p "Aladdin went back to the Princess, saying his head ached, and requesting that t…" at bounding box center [463, 395] width 431 height 138
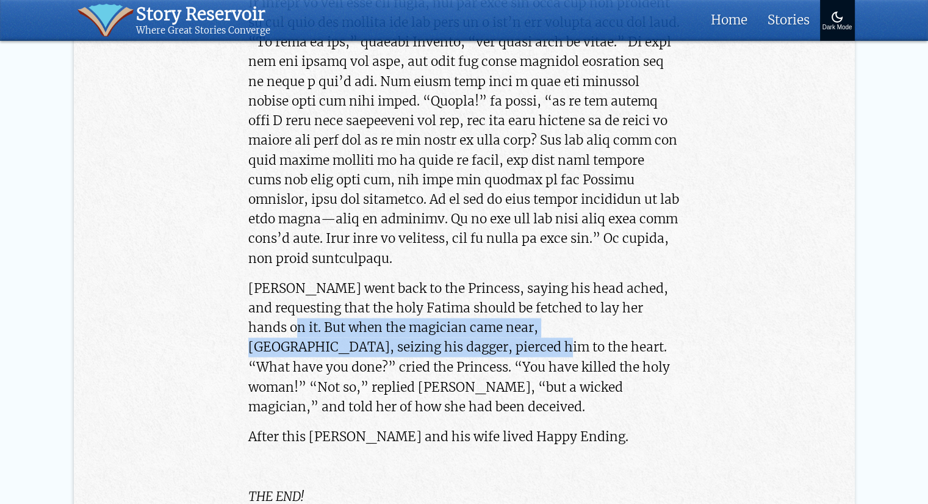
scroll to position [6588, 0]
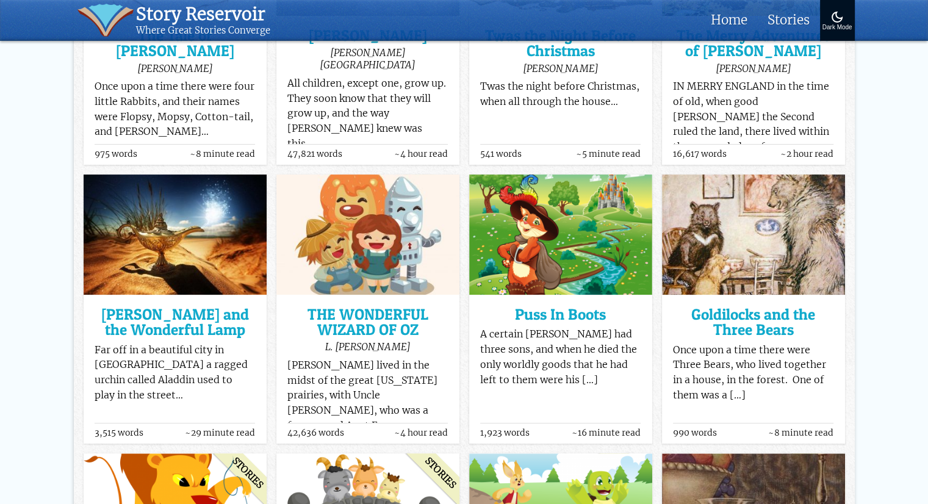
scroll to position [369, 0]
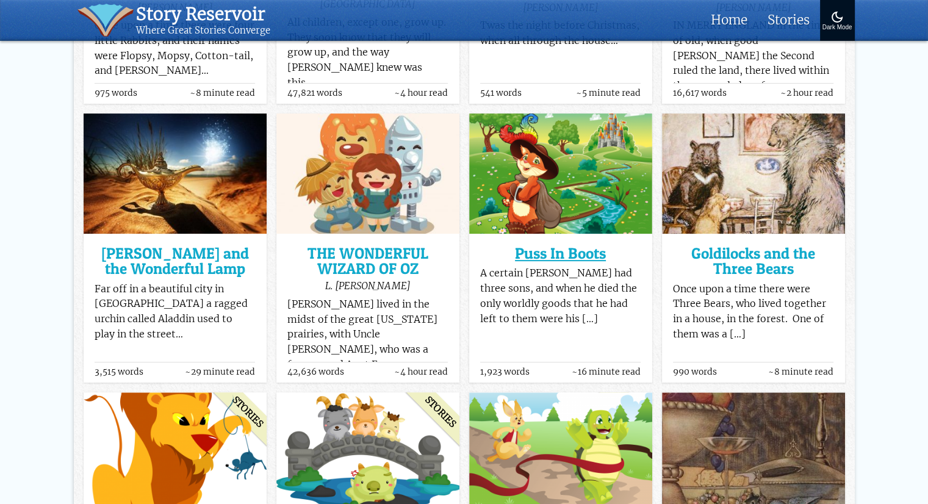
click at [574, 251] on h3 "Puss In Boots" at bounding box center [560, 253] width 160 height 15
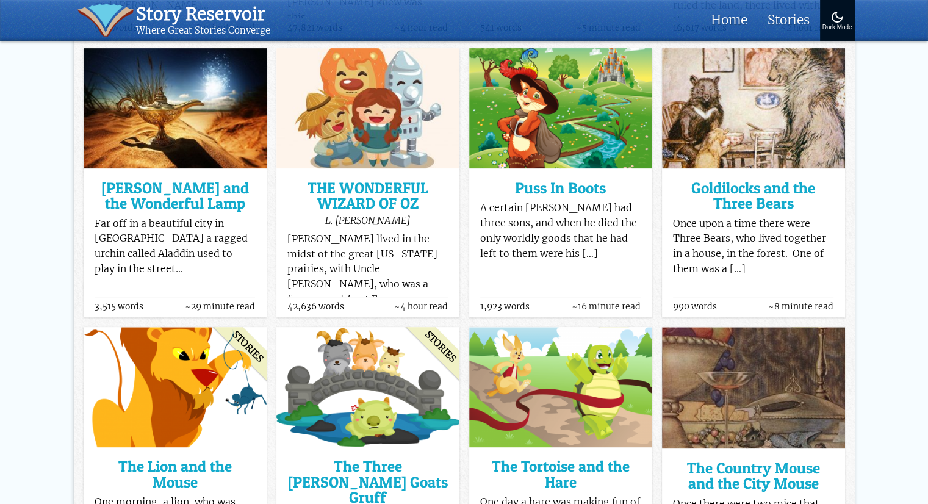
scroll to position [430, 0]
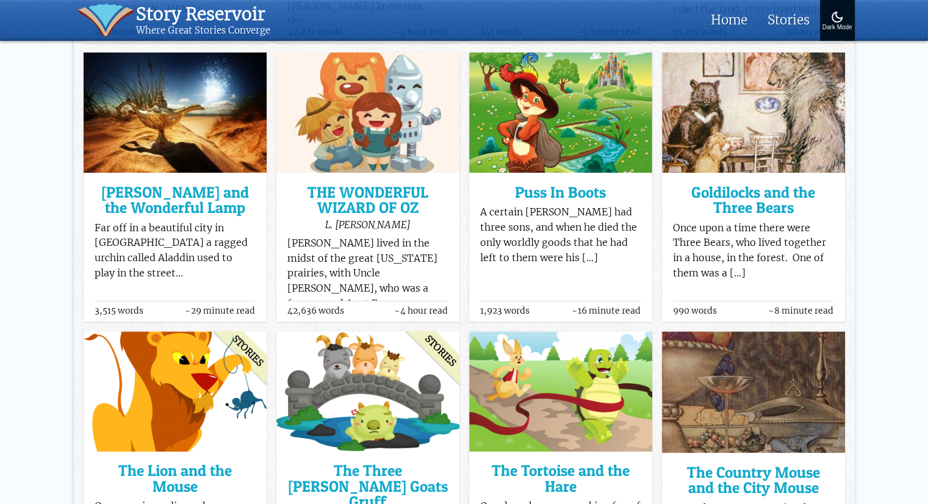
click at [542, 242] on p "A certain miller had three sons, and when he died the only worldly goods that h…" at bounding box center [560, 235] width 160 height 60
click at [547, 195] on h3 "Puss In Boots" at bounding box center [560, 192] width 160 height 15
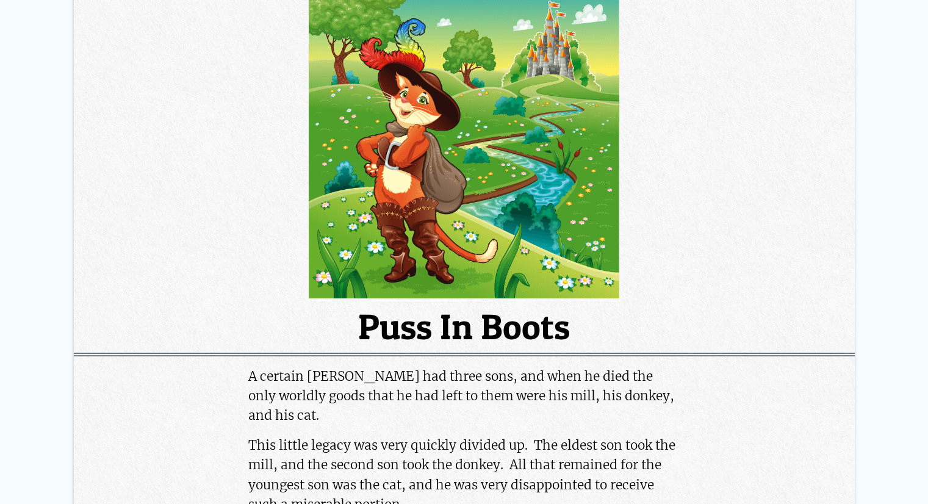
scroll to position [21, 0]
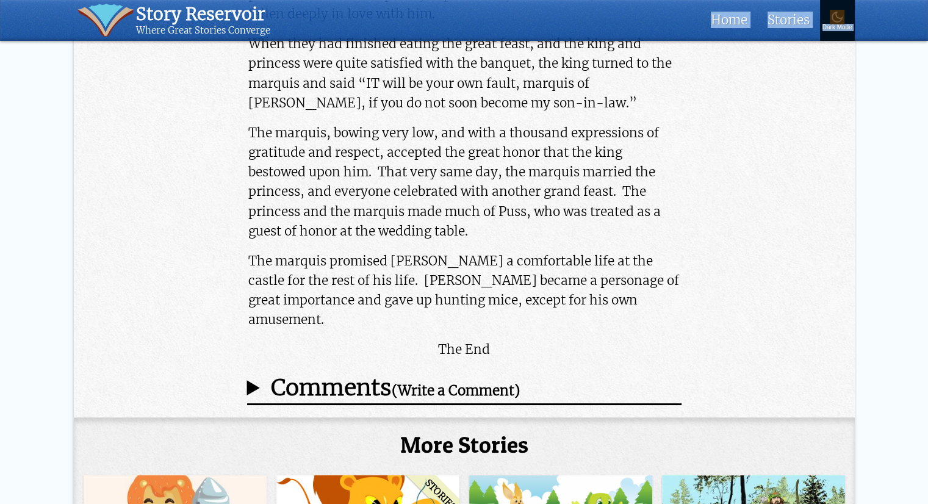
scroll to position [4462, 0]
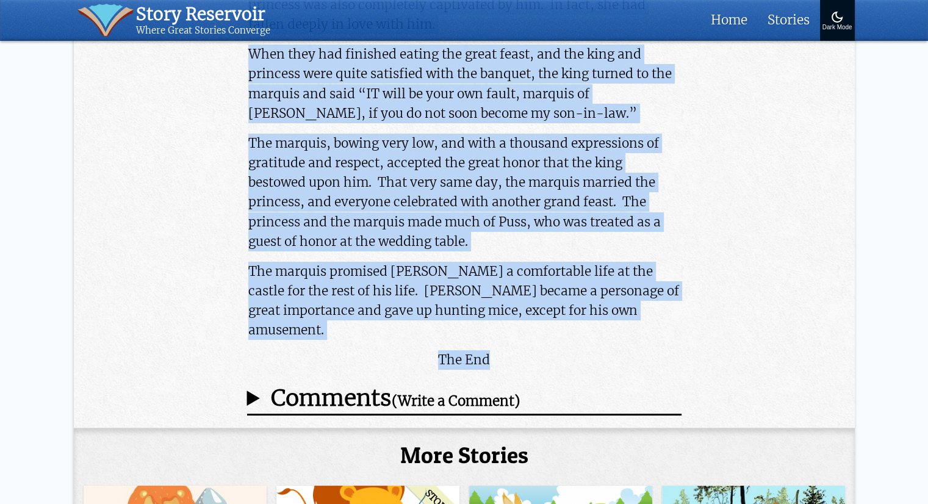
drag, startPoint x: 366, startPoint y: 65, endPoint x: 555, endPoint y: 216, distance: 242.1
copy article "Puss In Boots A certain miller had three sons, and when he died the only worldl…"
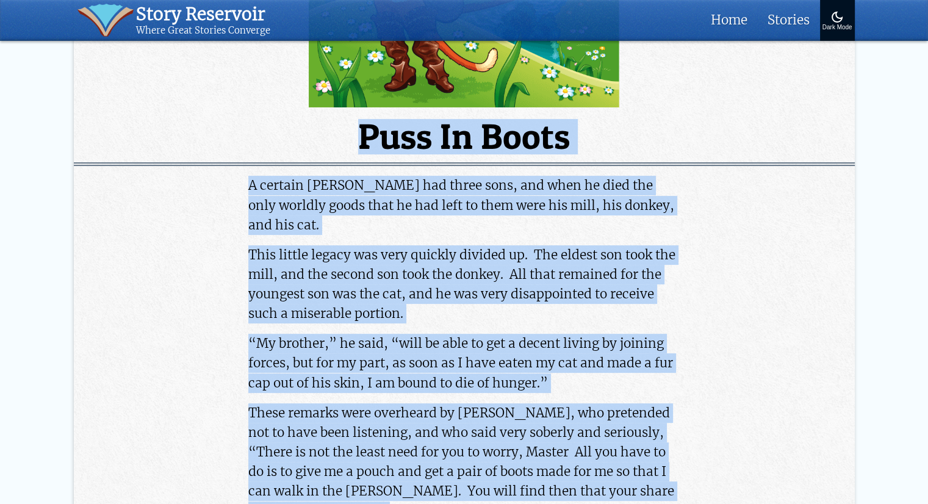
scroll to position [315, 0]
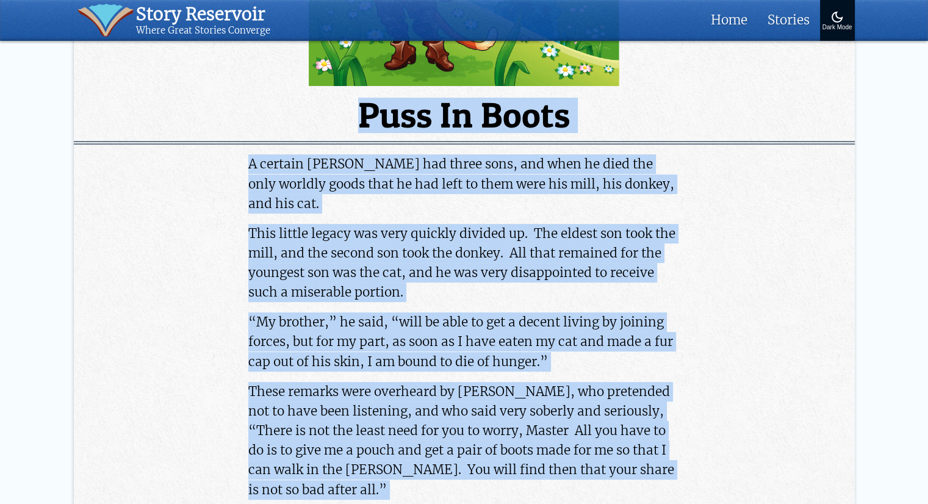
click at [427, 171] on p "A certain miller had three sons, and when he died the only worldly goods that h…" at bounding box center [463, 183] width 431 height 59
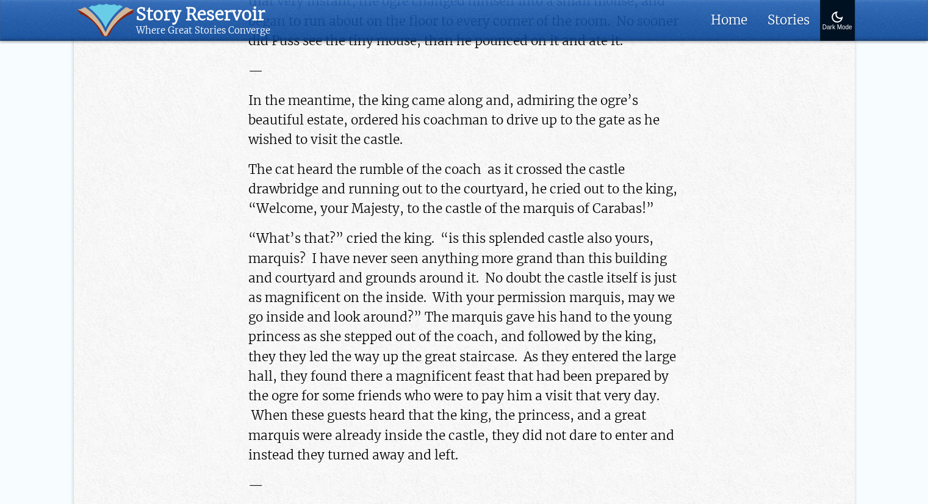
scroll to position [4218, 0]
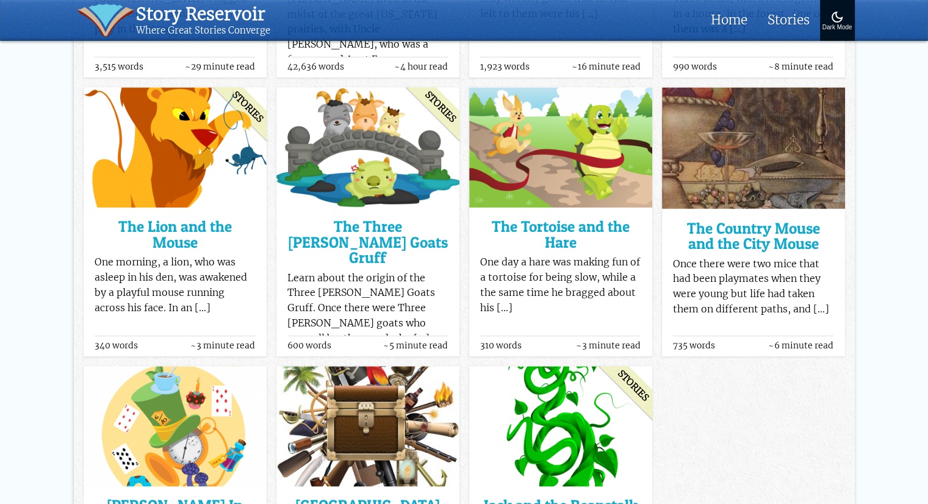
scroll to position [613, 0]
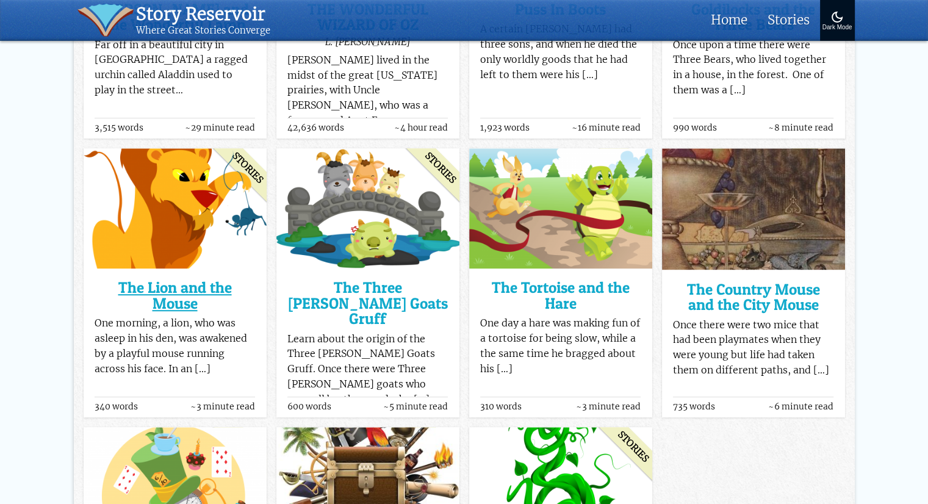
click at [203, 294] on h3 "The Lion and the Mouse" at bounding box center [175, 295] width 160 height 31
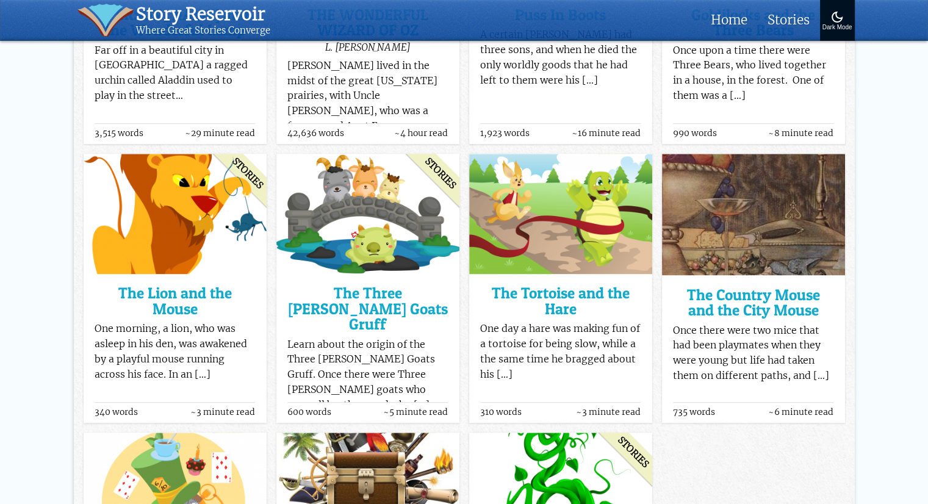
scroll to position [552, 0]
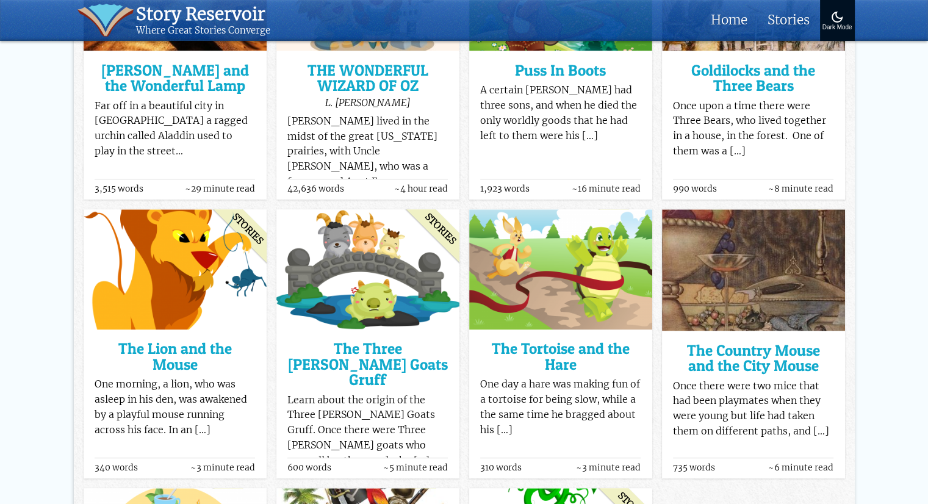
click at [546, 84] on p "A certain [PERSON_NAME] had three sons, and when he died the only worldly goods…" at bounding box center [560, 113] width 160 height 60
click at [536, 69] on h3 "Puss In Boots" at bounding box center [560, 70] width 160 height 15
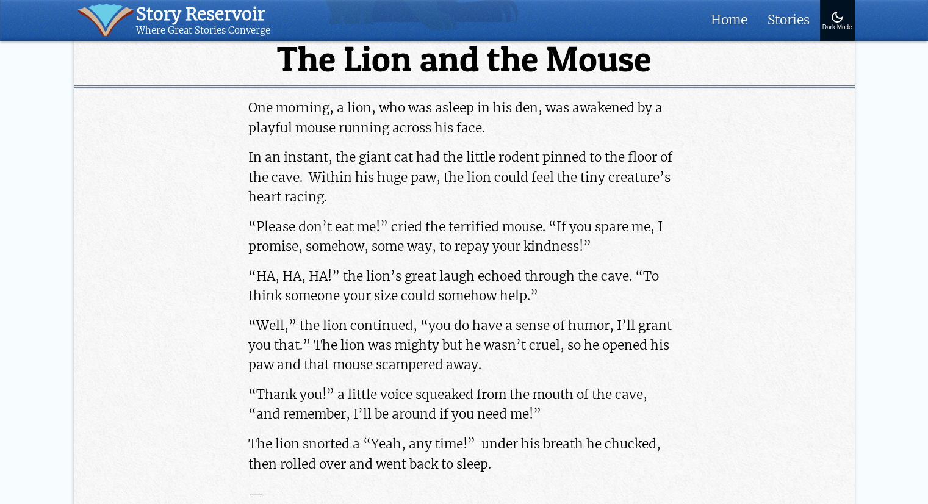
scroll to position [366, 0]
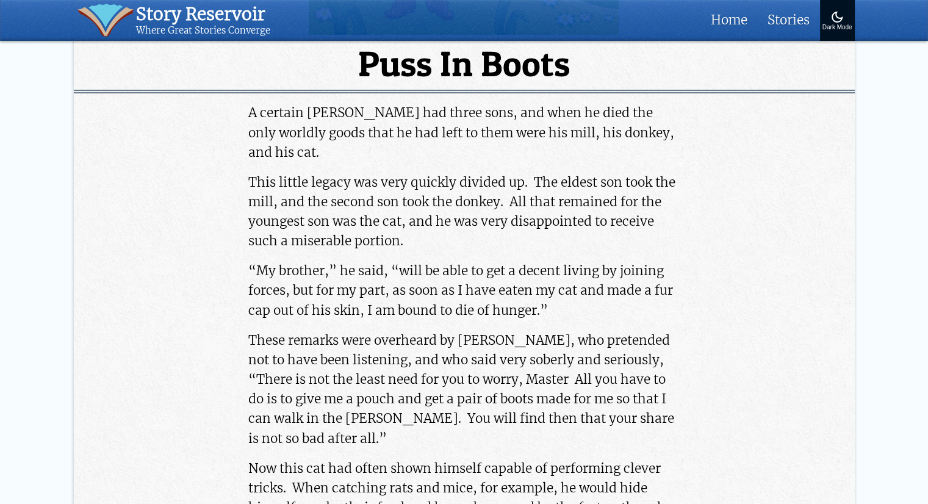
scroll to position [427, 0]
